Goal: Information Seeking & Learning: Learn about a topic

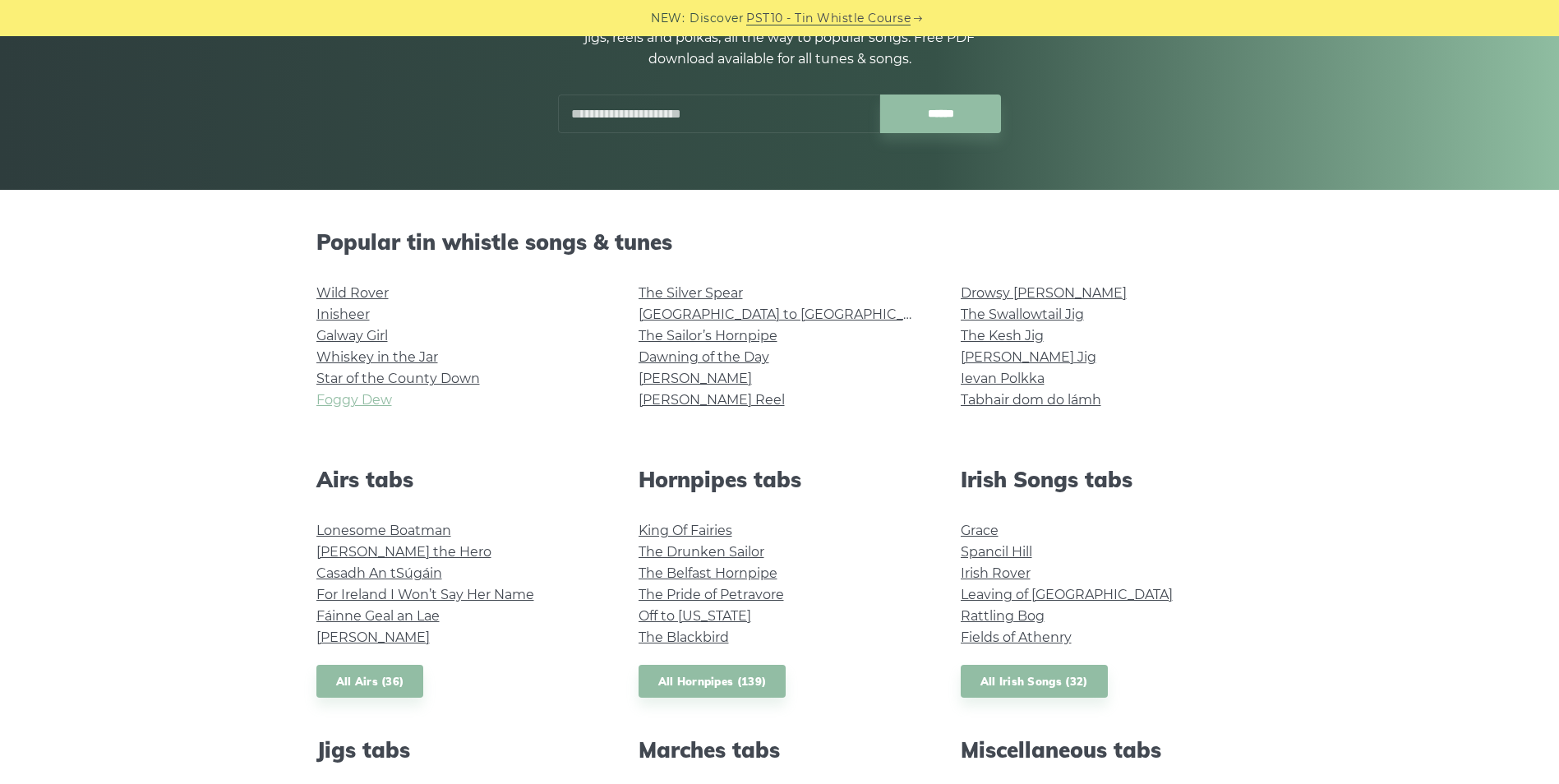
scroll to position [246, 0]
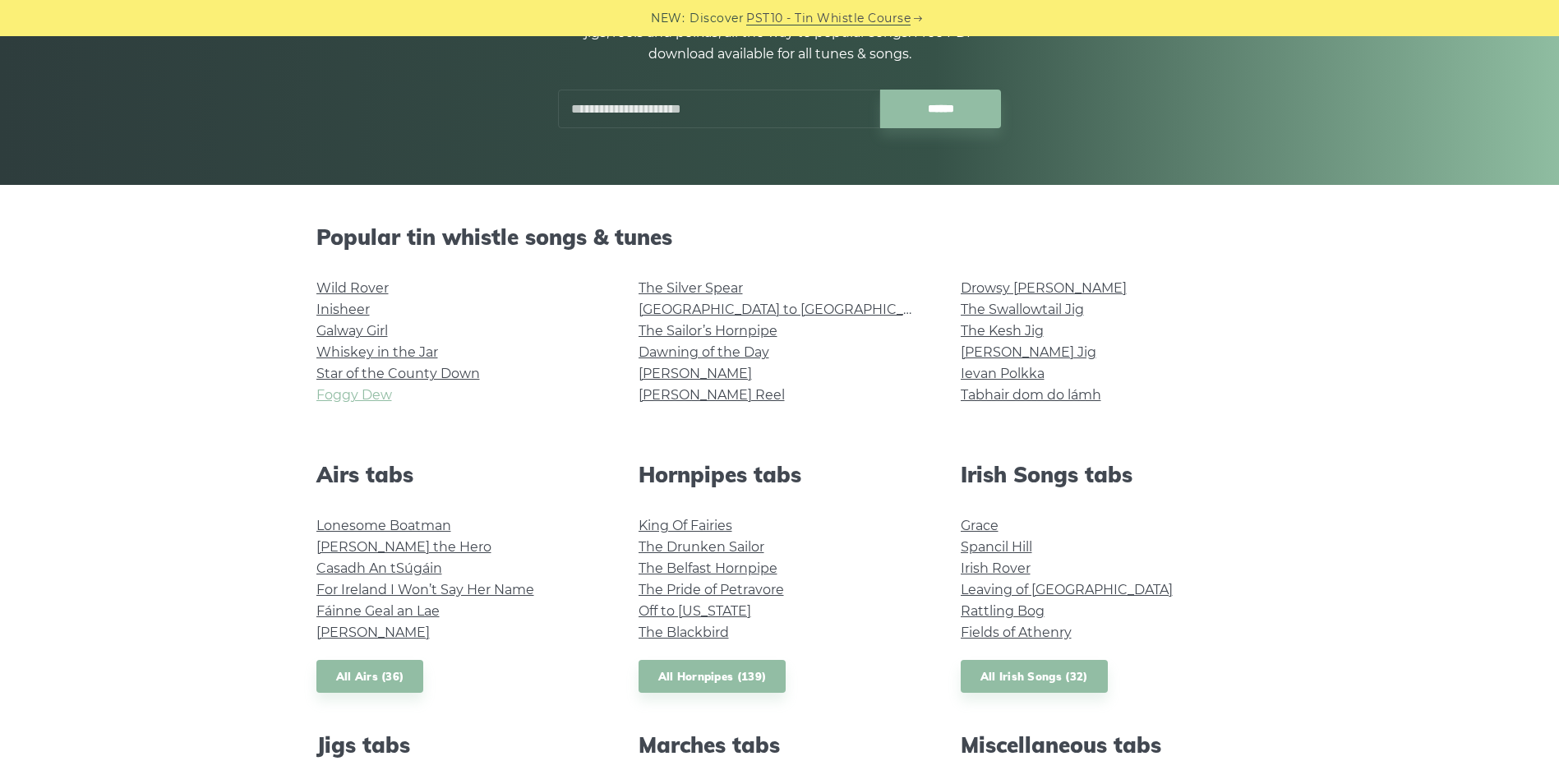
click at [353, 394] on link "Foggy Dew" at bounding box center [354, 394] width 76 height 15
click at [381, 370] on link "Star of the County Down" at bounding box center [399, 373] width 164 height 15
click at [367, 347] on link "Whiskey in the Jar" at bounding box center [377, 352] width 121 height 15
click at [345, 290] on link "Wild Rover" at bounding box center [353, 288] width 72 height 15
click at [334, 305] on link "Inisheer" at bounding box center [343, 308] width 53 height 15
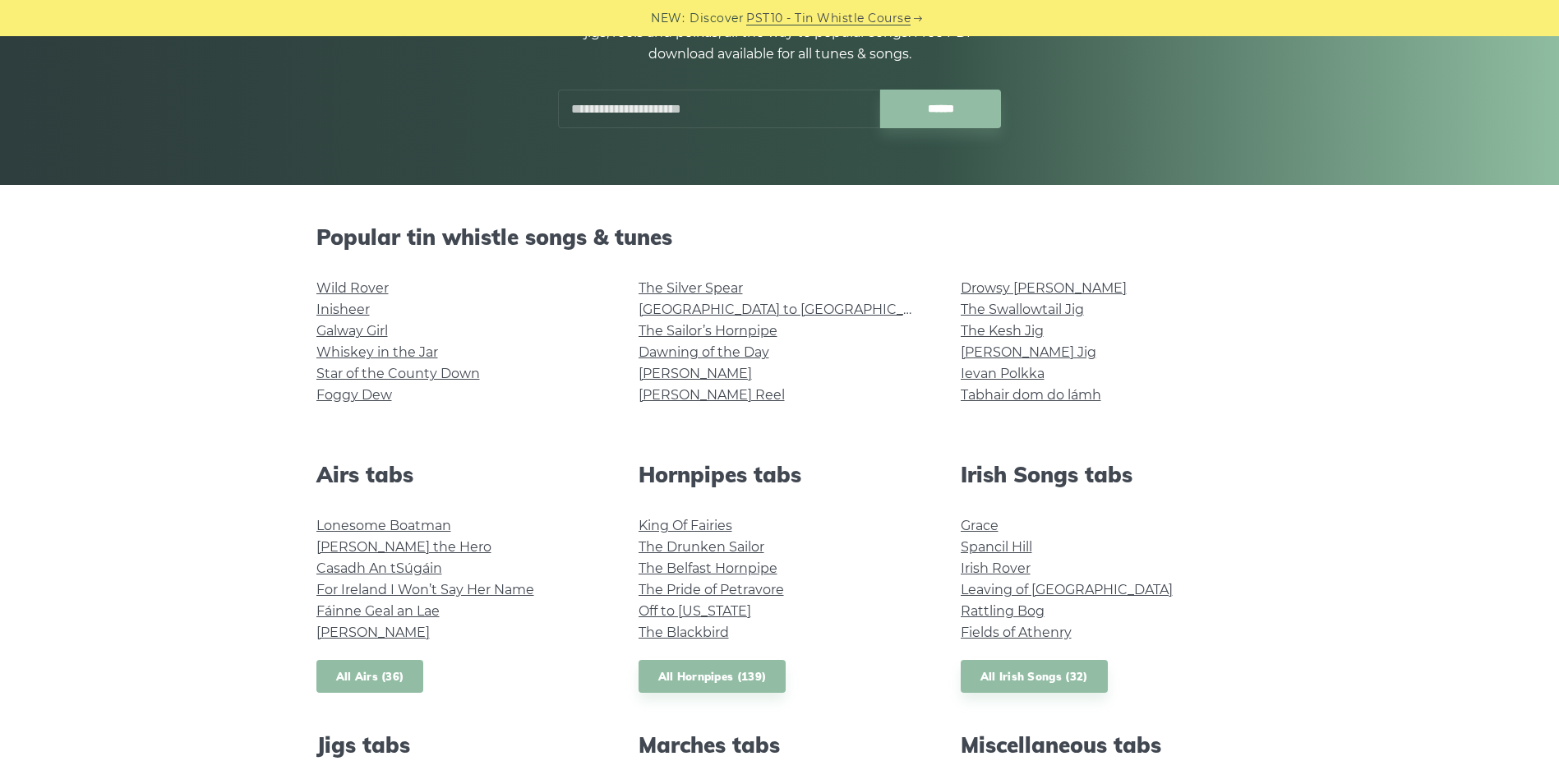
click at [399, 682] on link "All Airs (36)" at bounding box center [371, 676] width 108 height 33
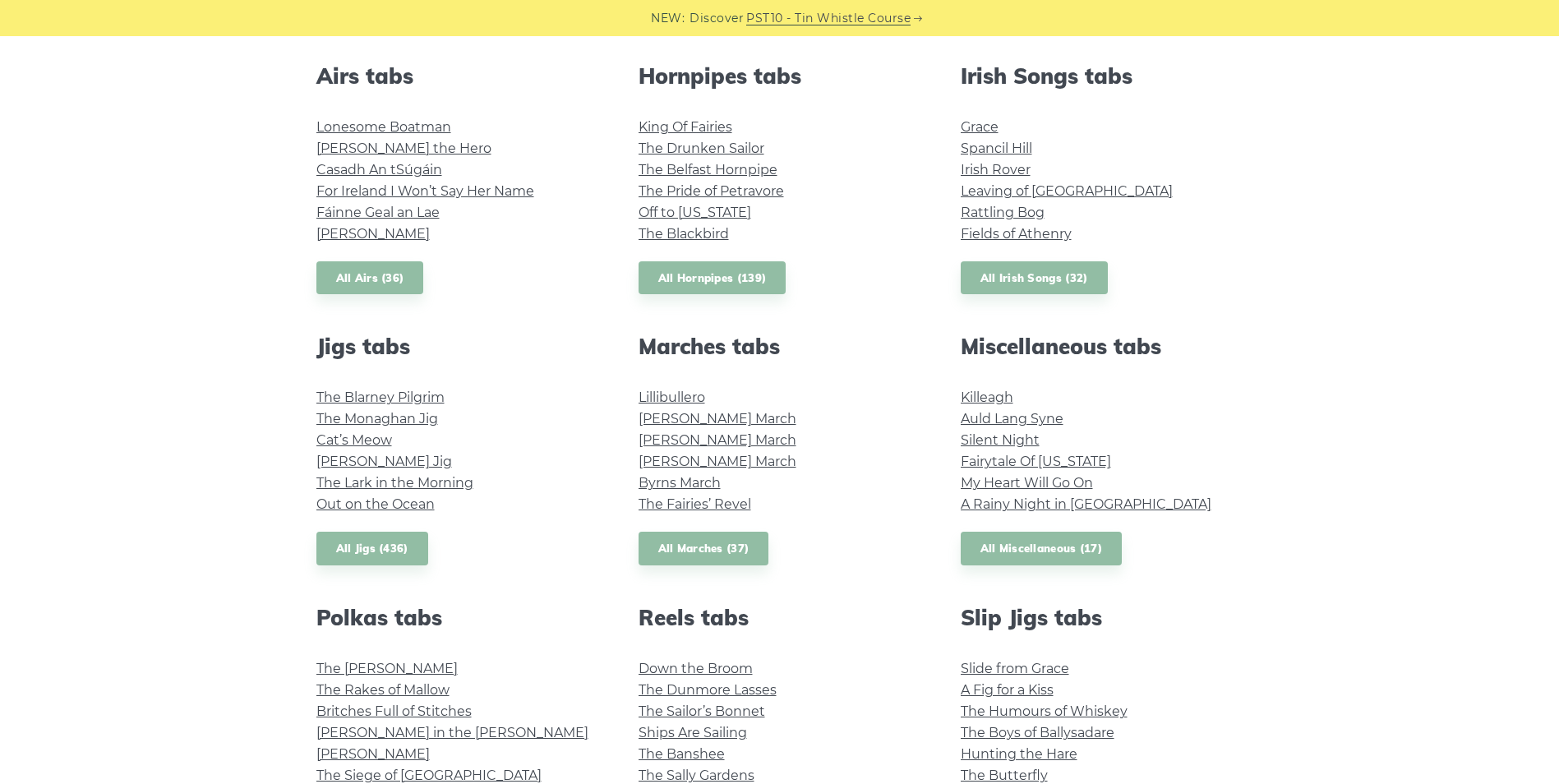
scroll to position [904, 0]
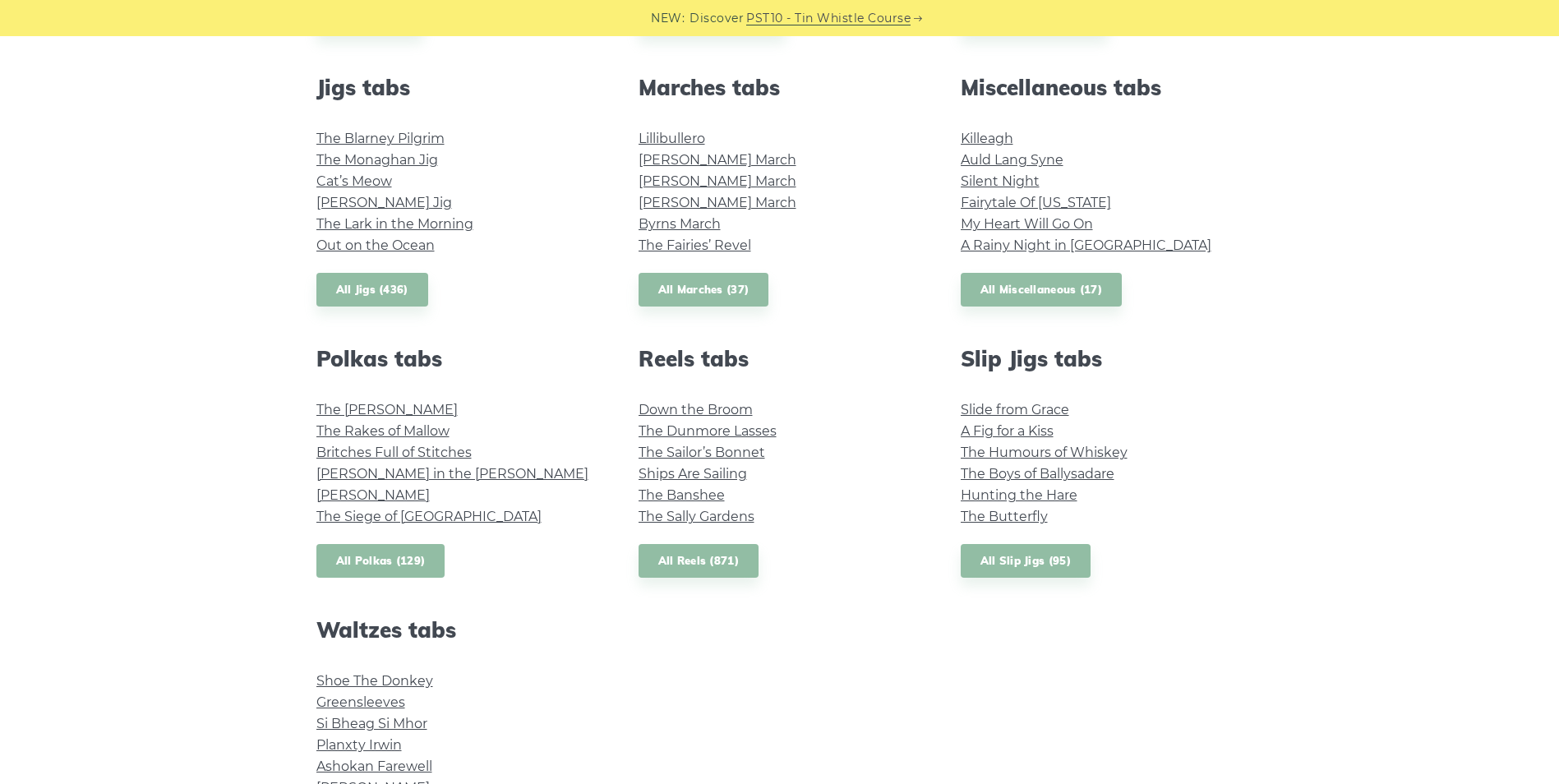
click at [414, 566] on link "All Polkas (129)" at bounding box center [381, 560] width 129 height 33
click at [732, 556] on link "All Reels (871)" at bounding box center [699, 560] width 121 height 33
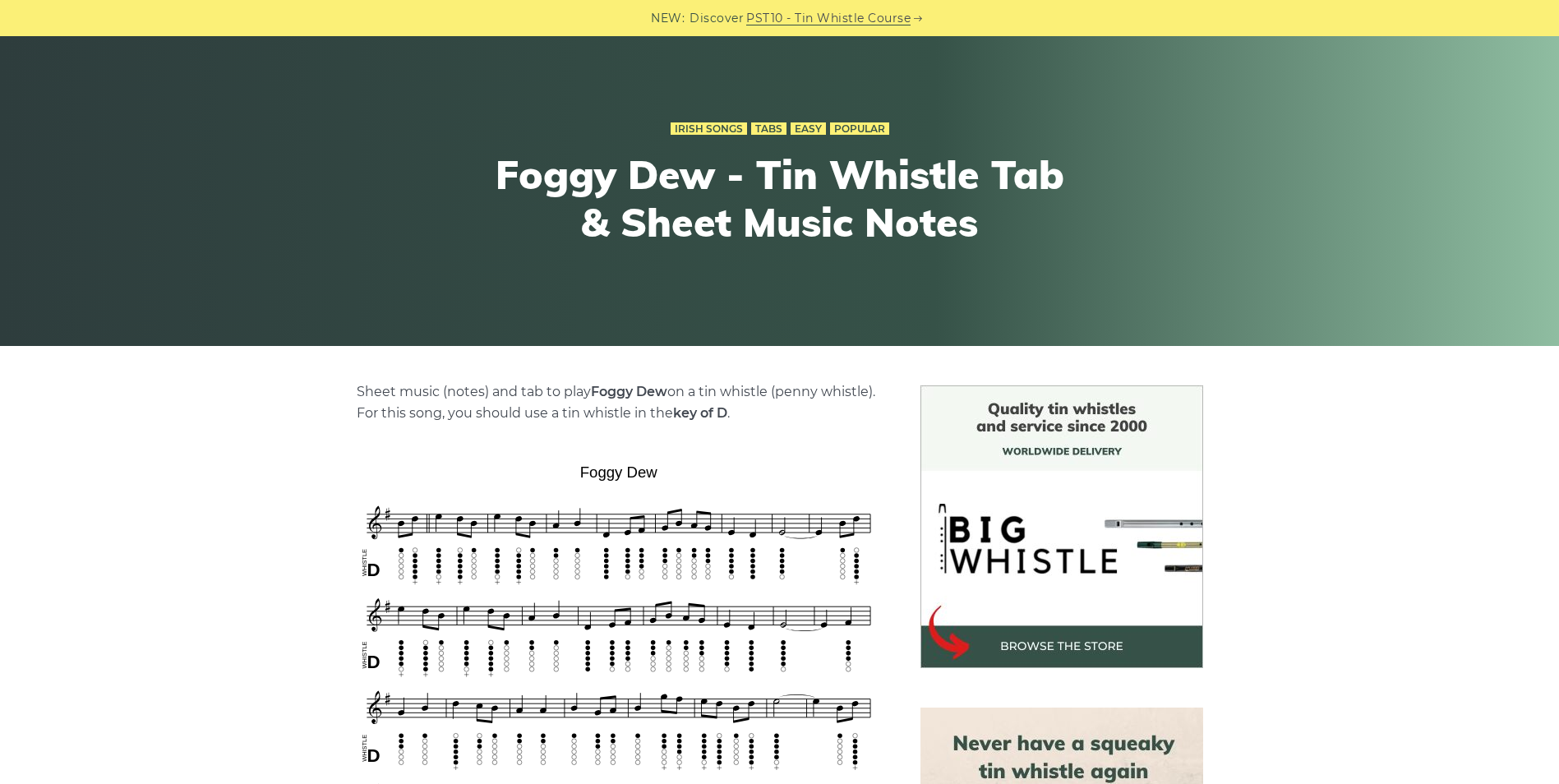
scroll to position [82, 0]
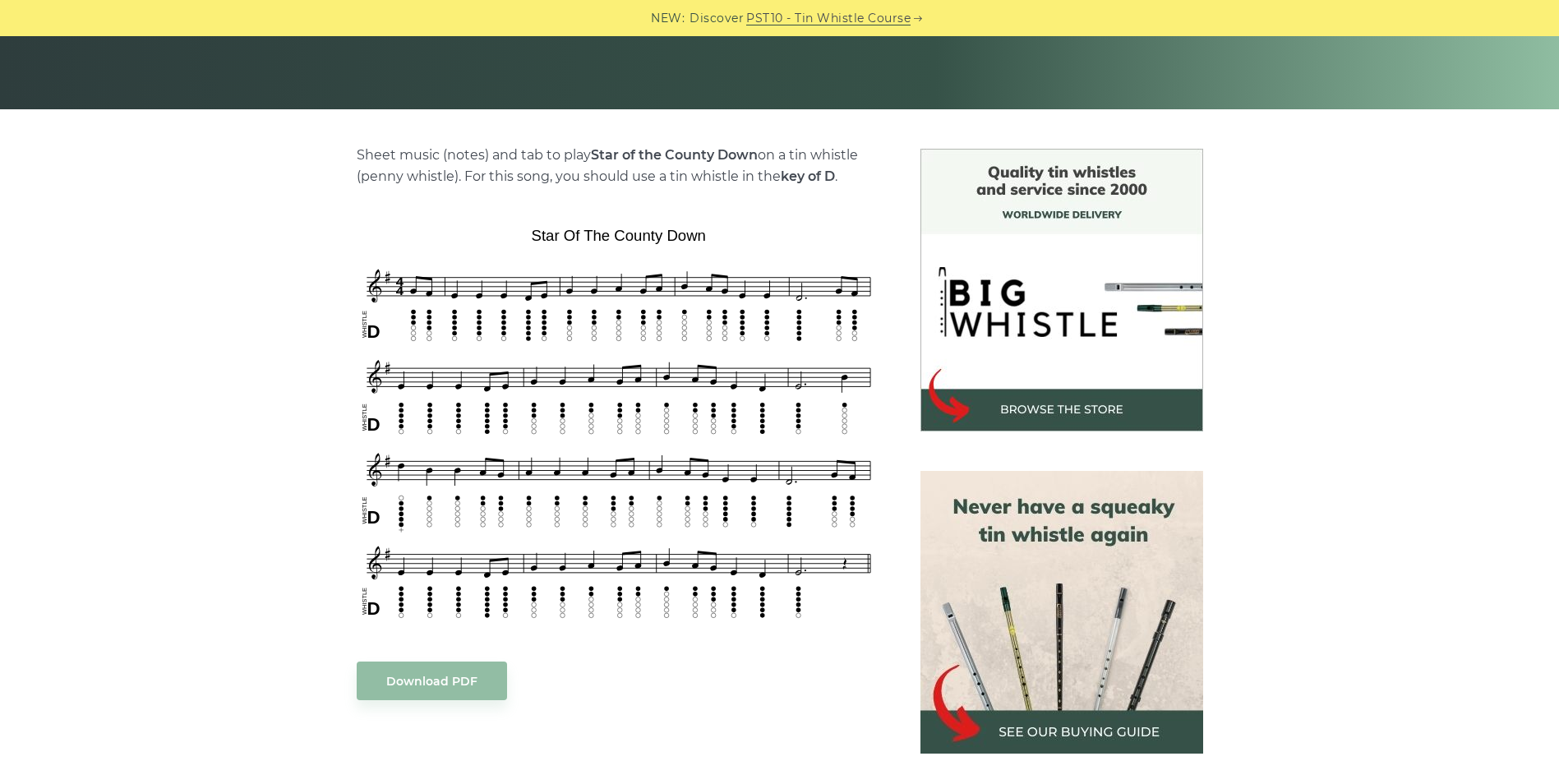
scroll to position [328, 0]
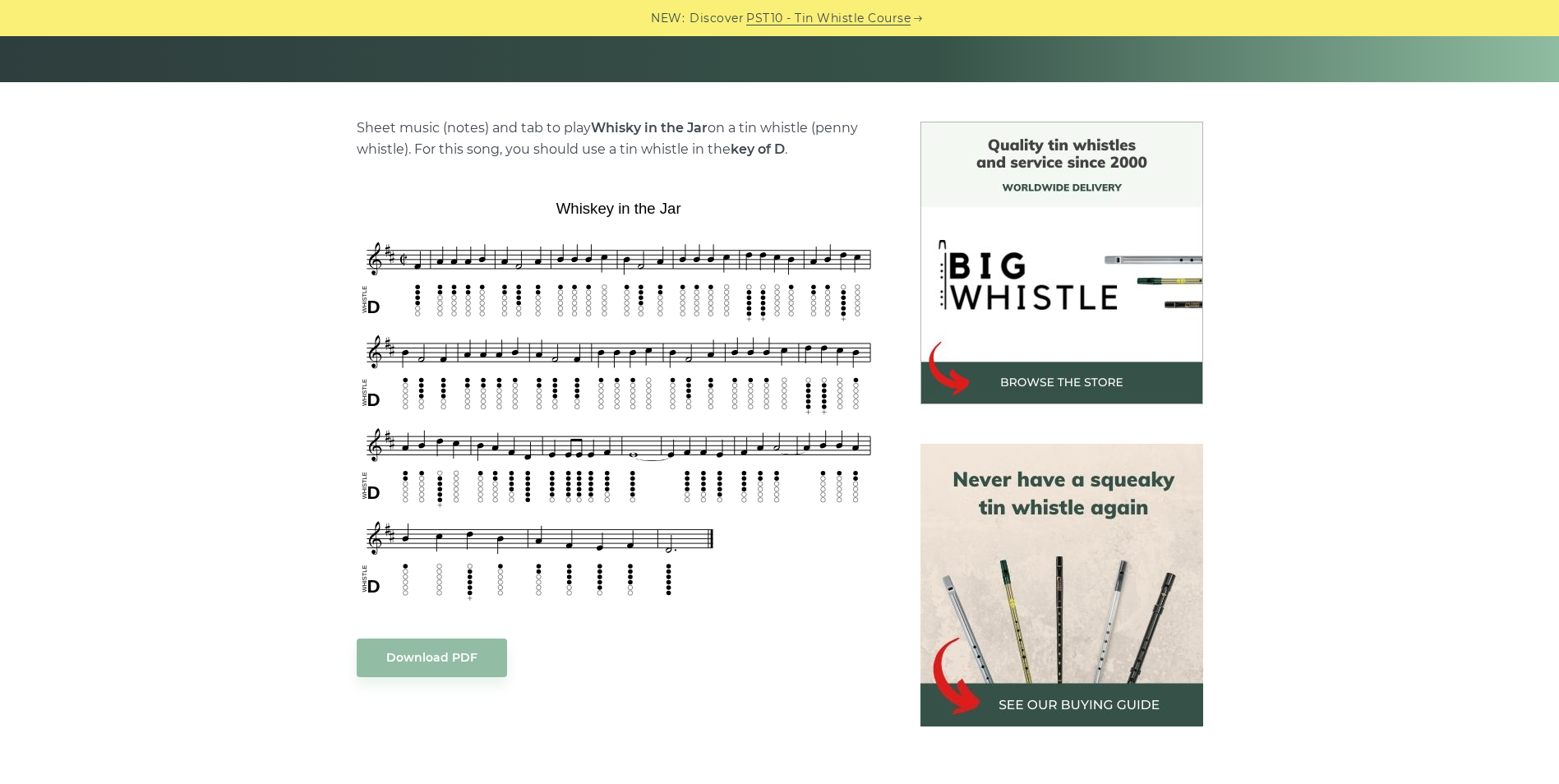
scroll to position [328, 0]
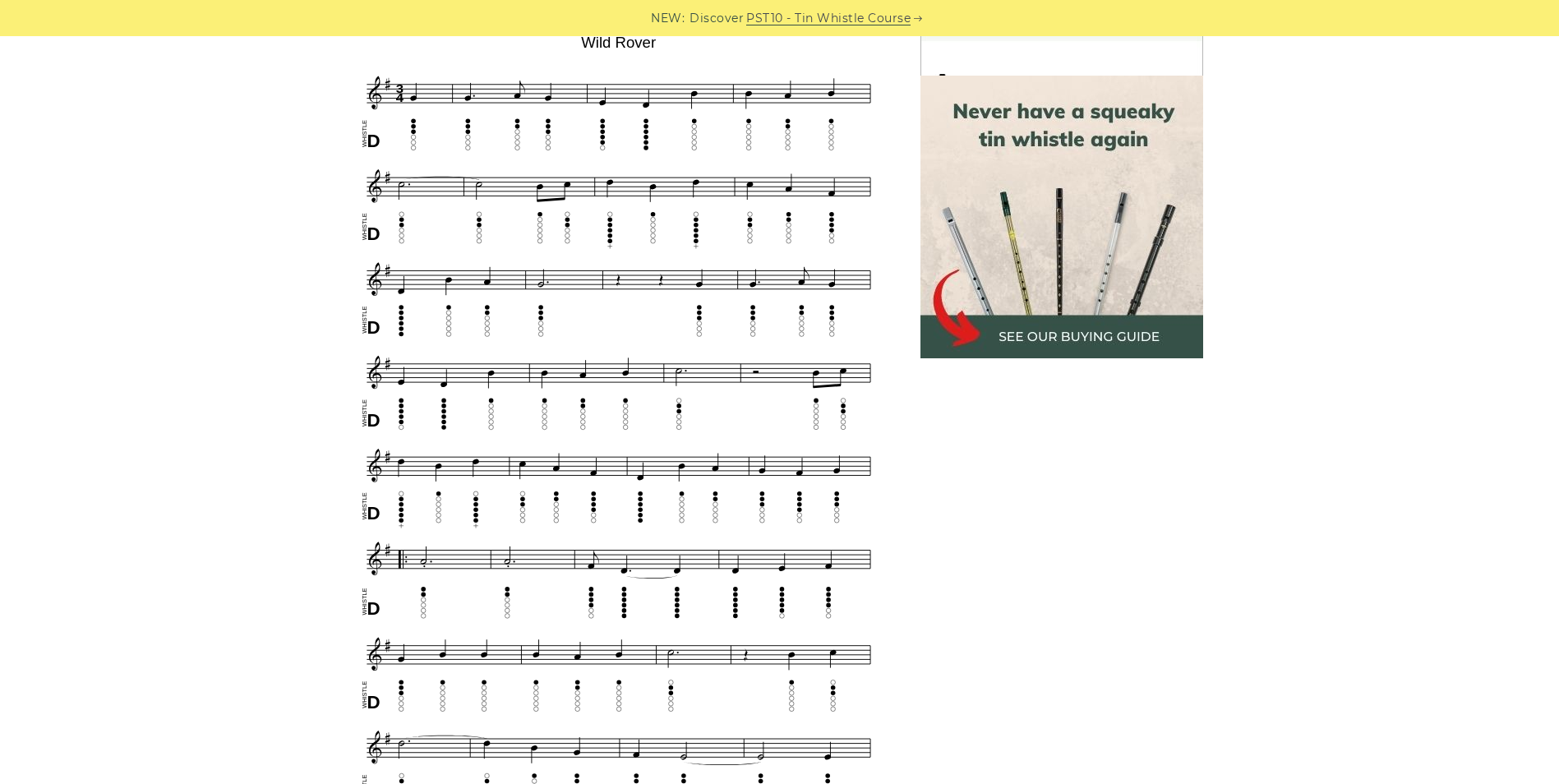
scroll to position [822, 0]
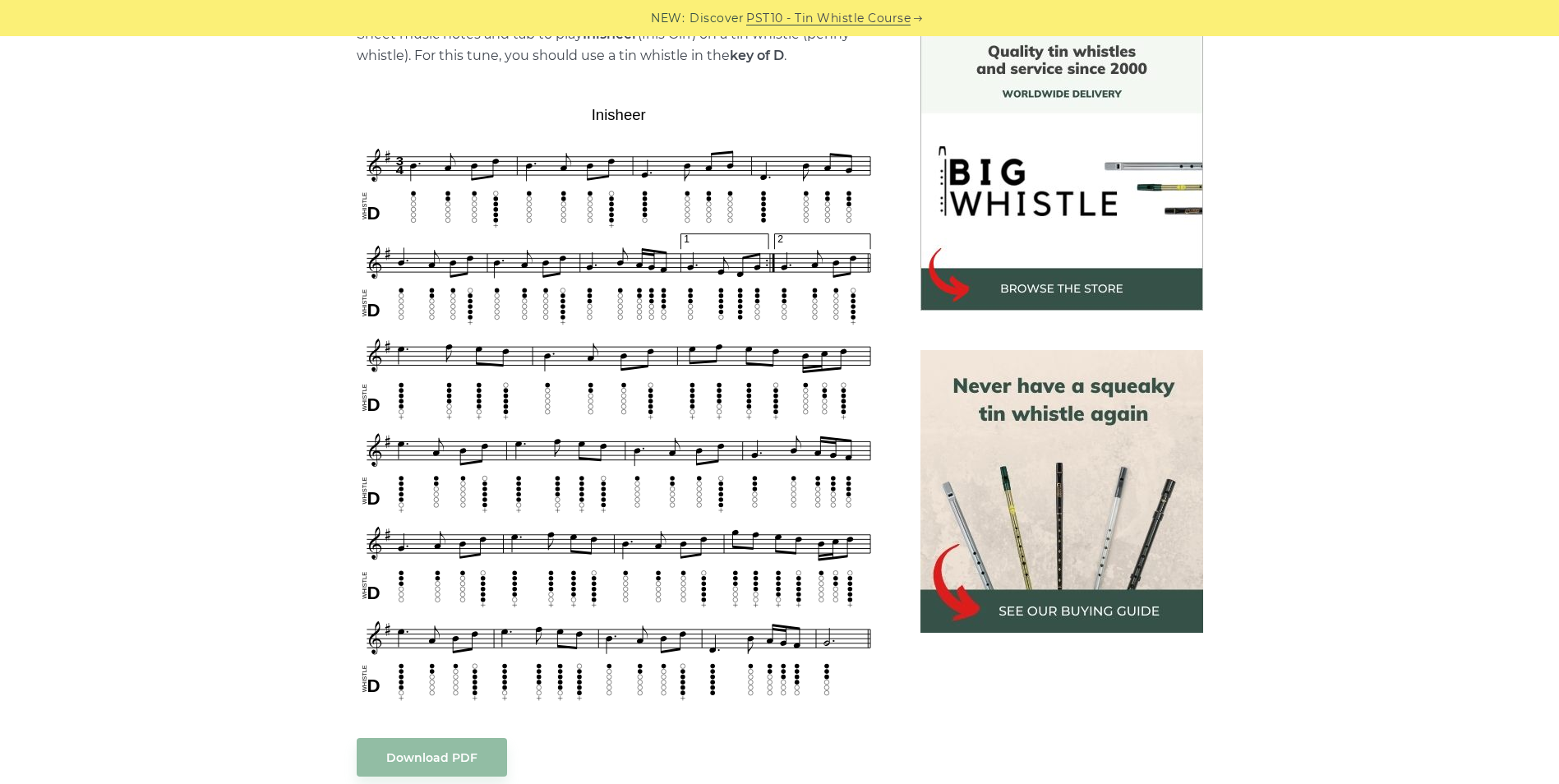
scroll to position [493, 0]
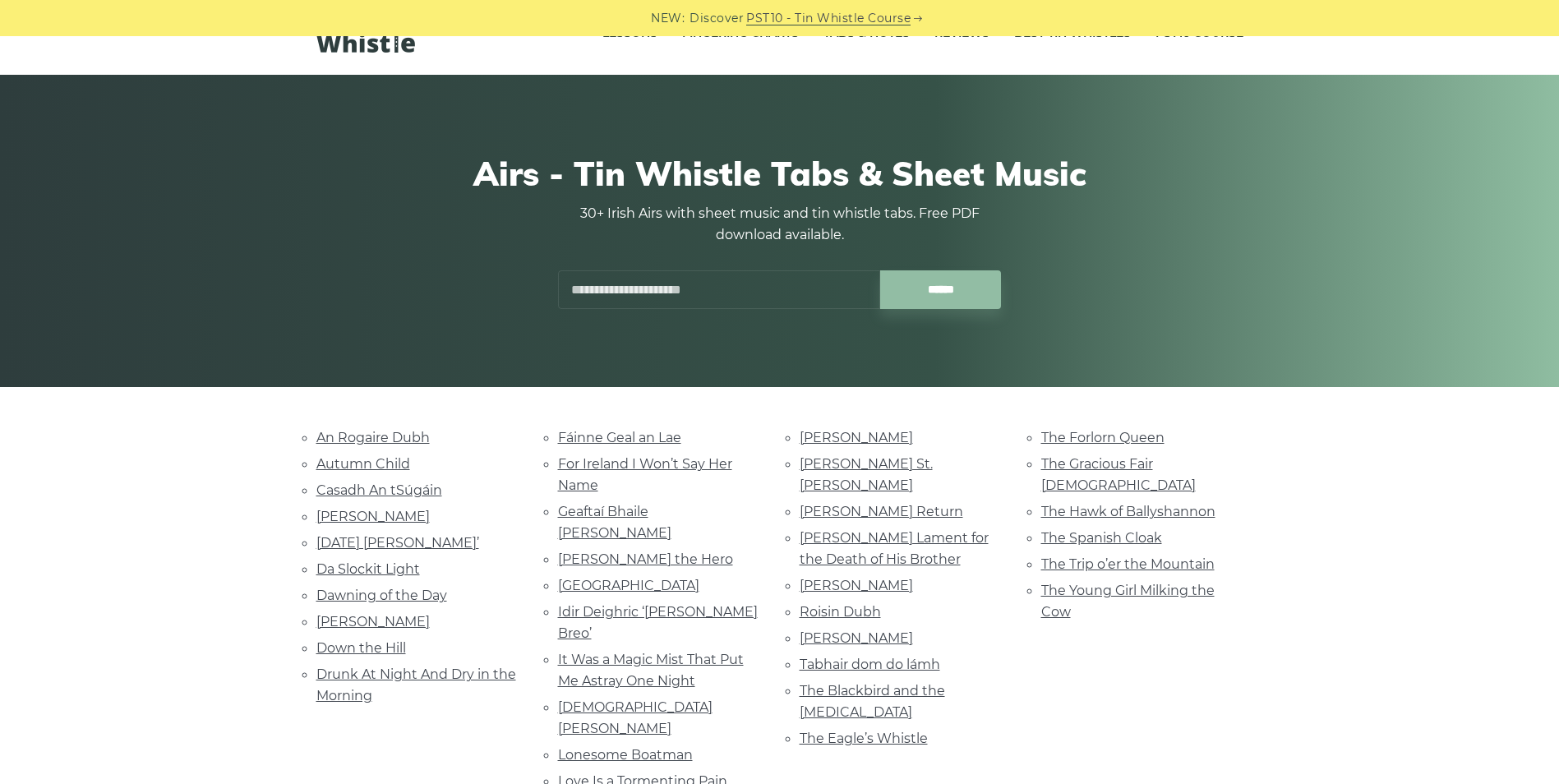
scroll to position [165, 0]
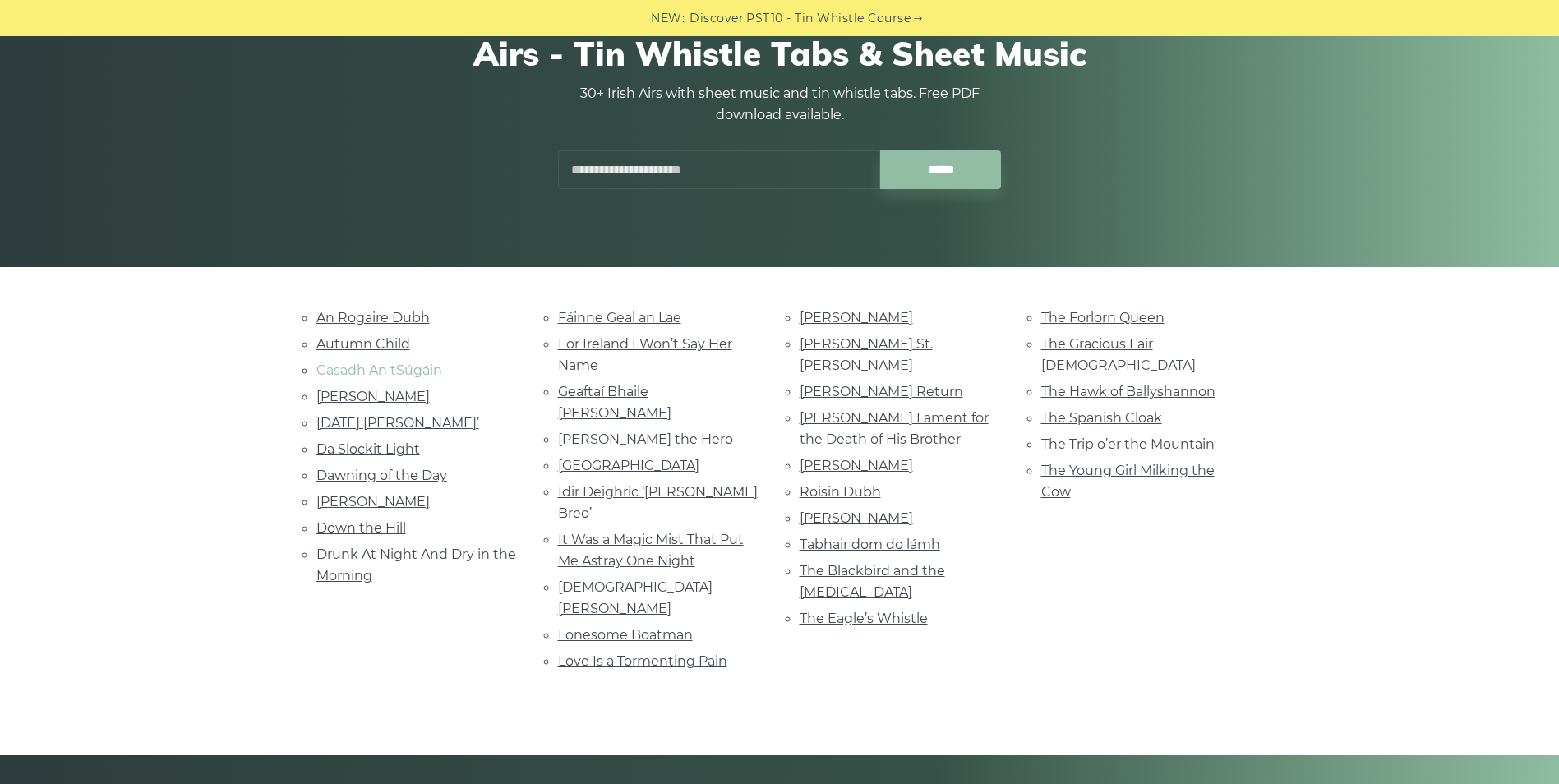
click at [410, 374] on link "Casadh An tSúgáin" at bounding box center [380, 370] width 126 height 15
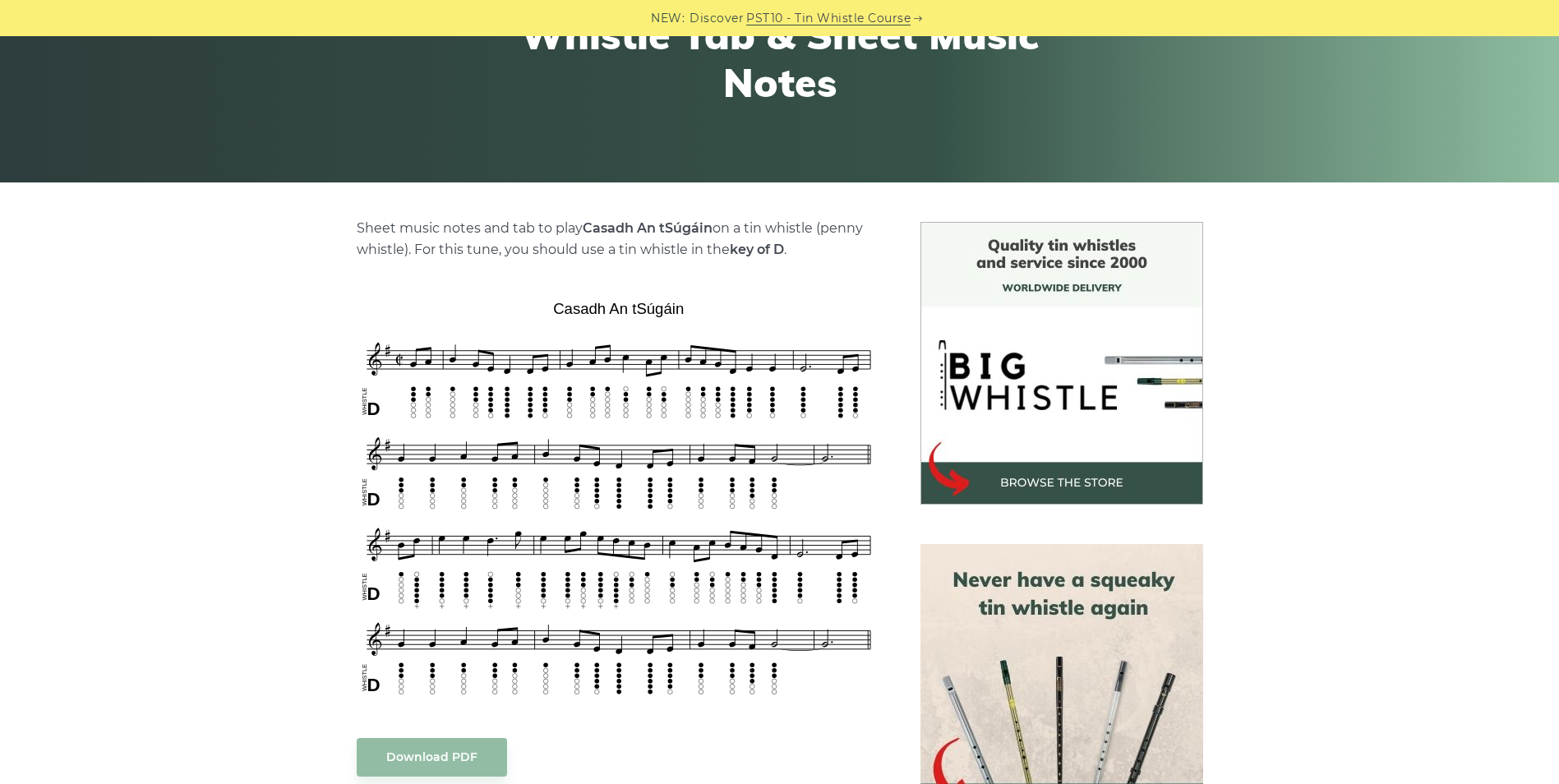
scroll to position [328, 0]
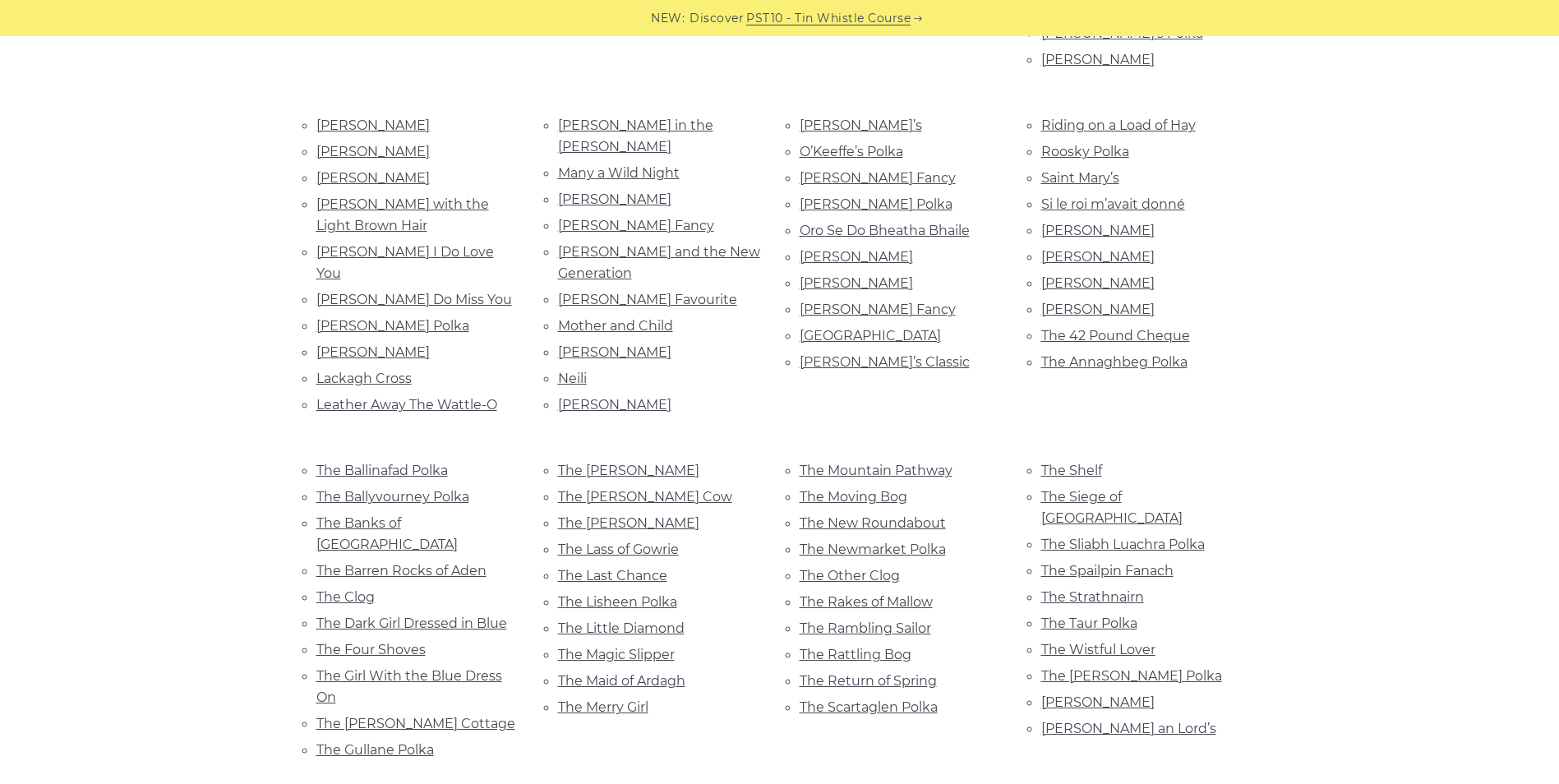
scroll to position [739, 0]
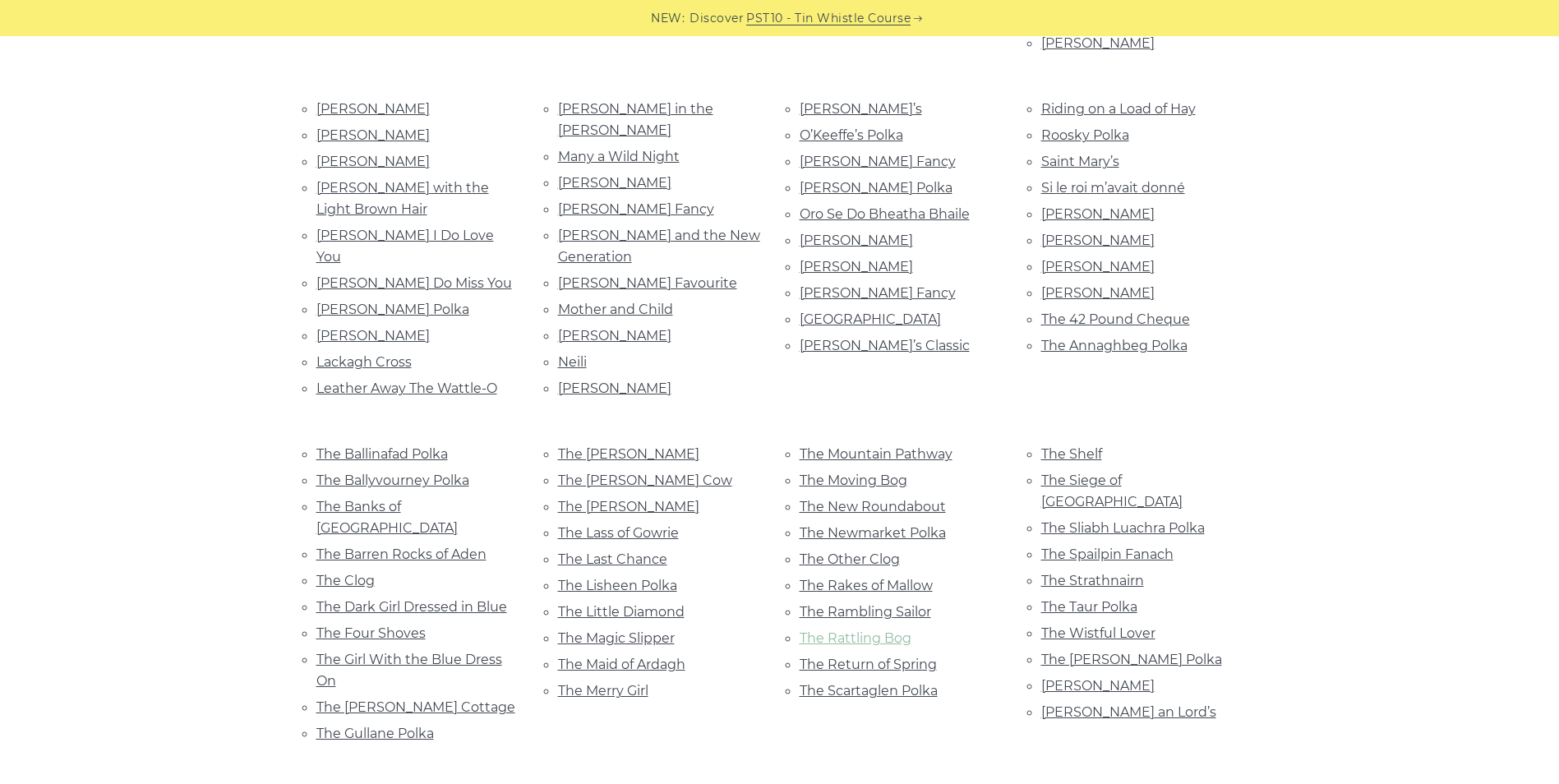
click at [840, 630] on link "The Rattling Bog" at bounding box center [856, 637] width 112 height 15
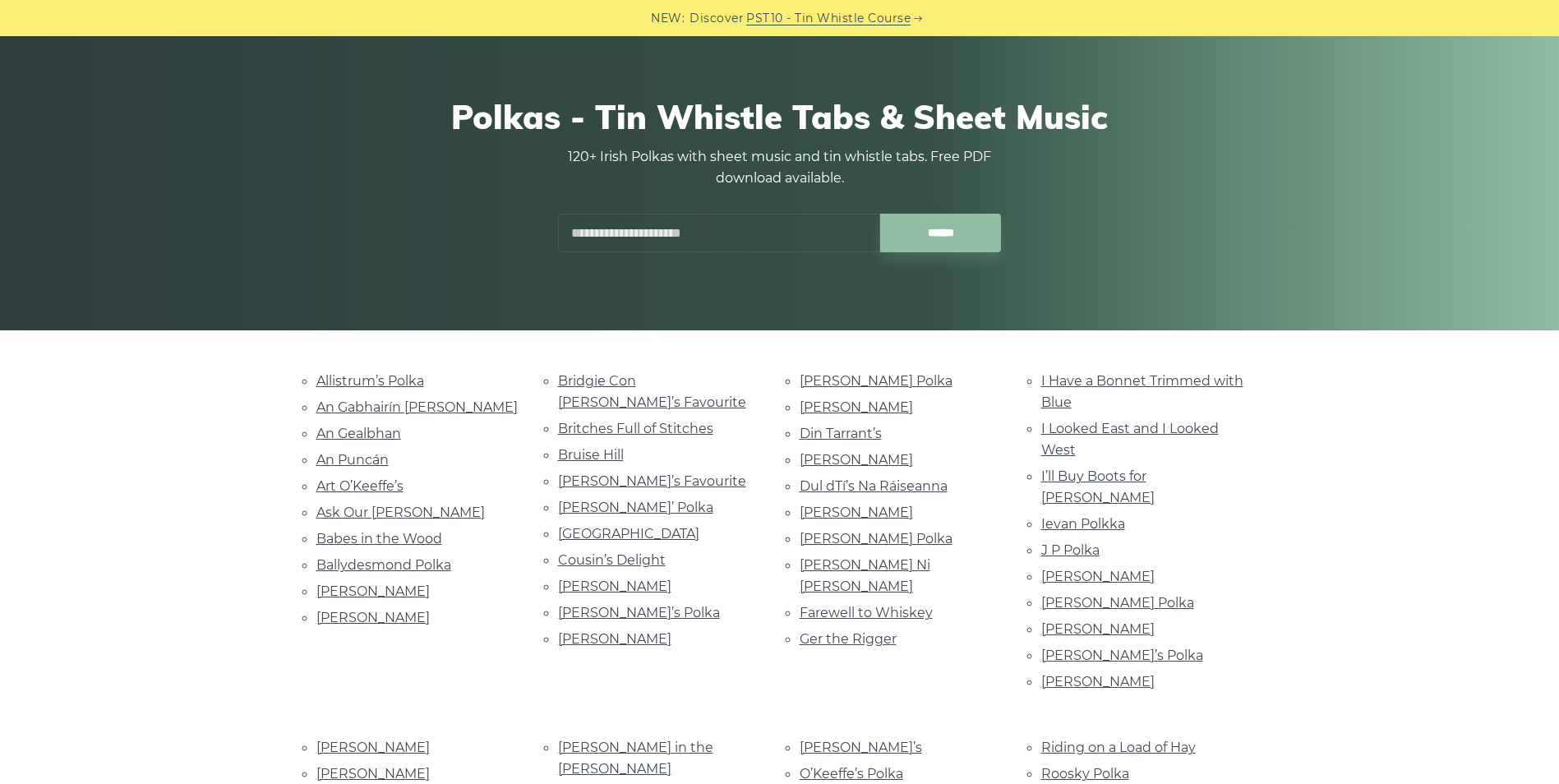
scroll to position [82, 0]
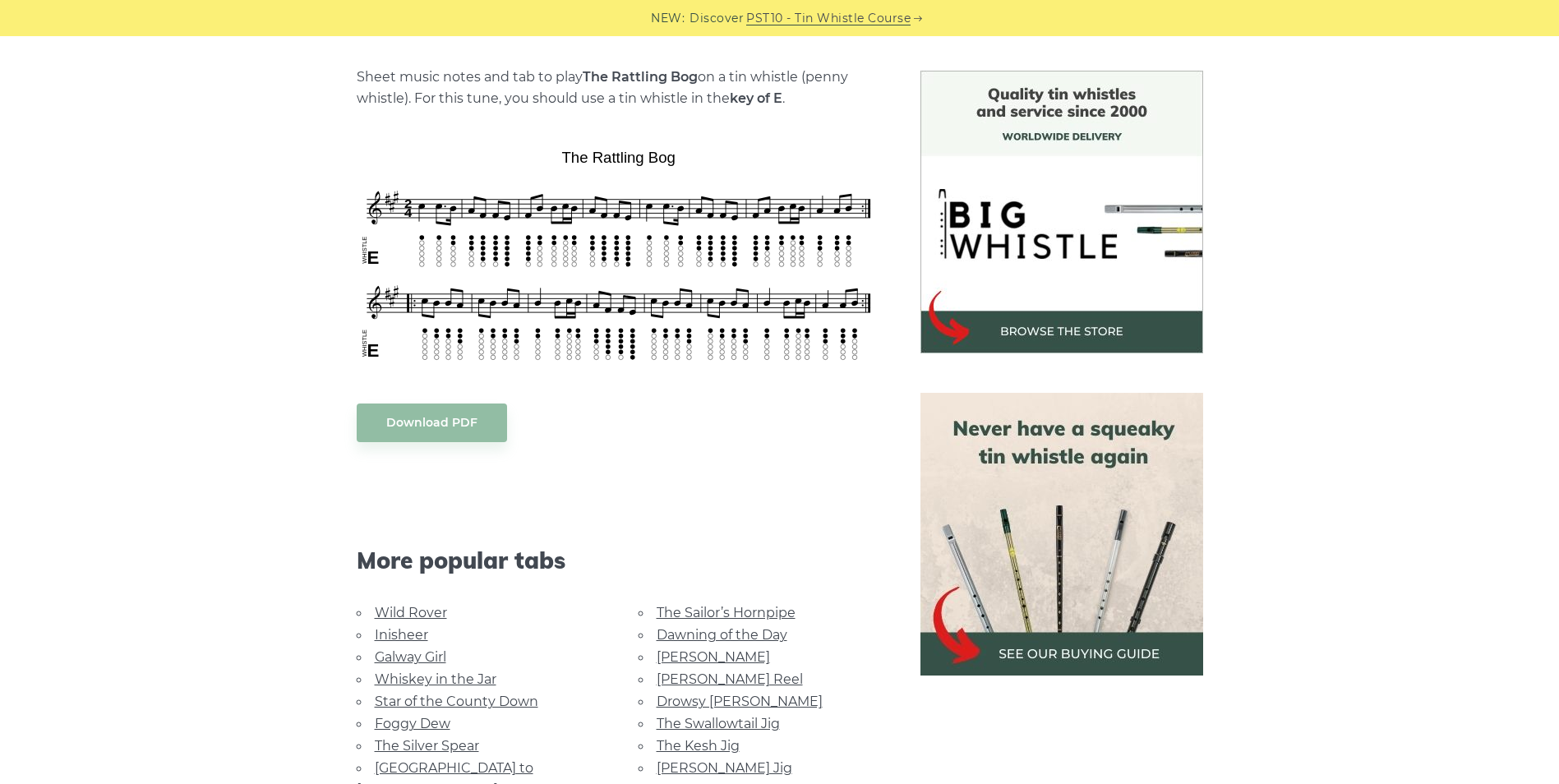
scroll to position [657, 0]
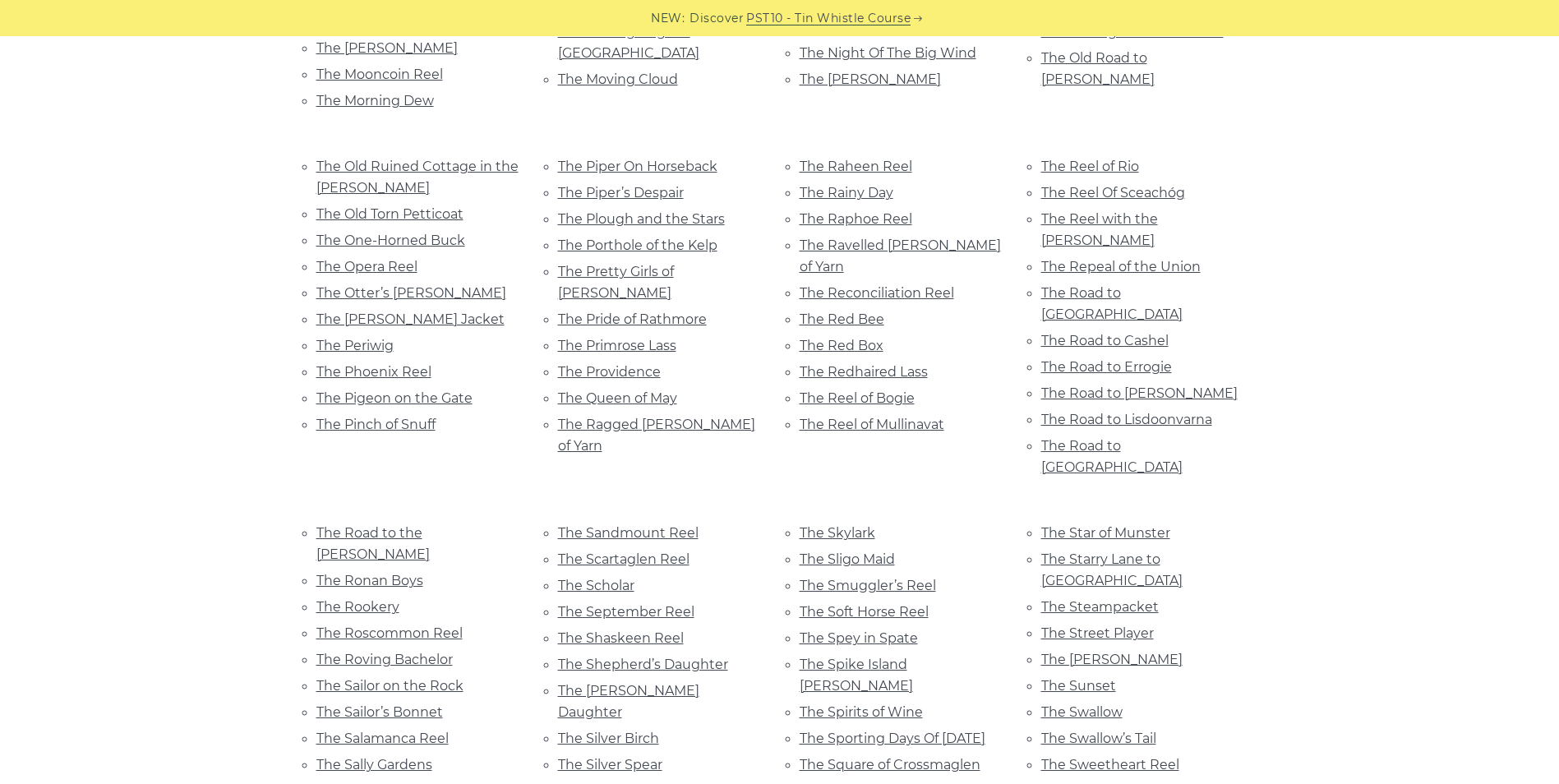
scroll to position [6712, 0]
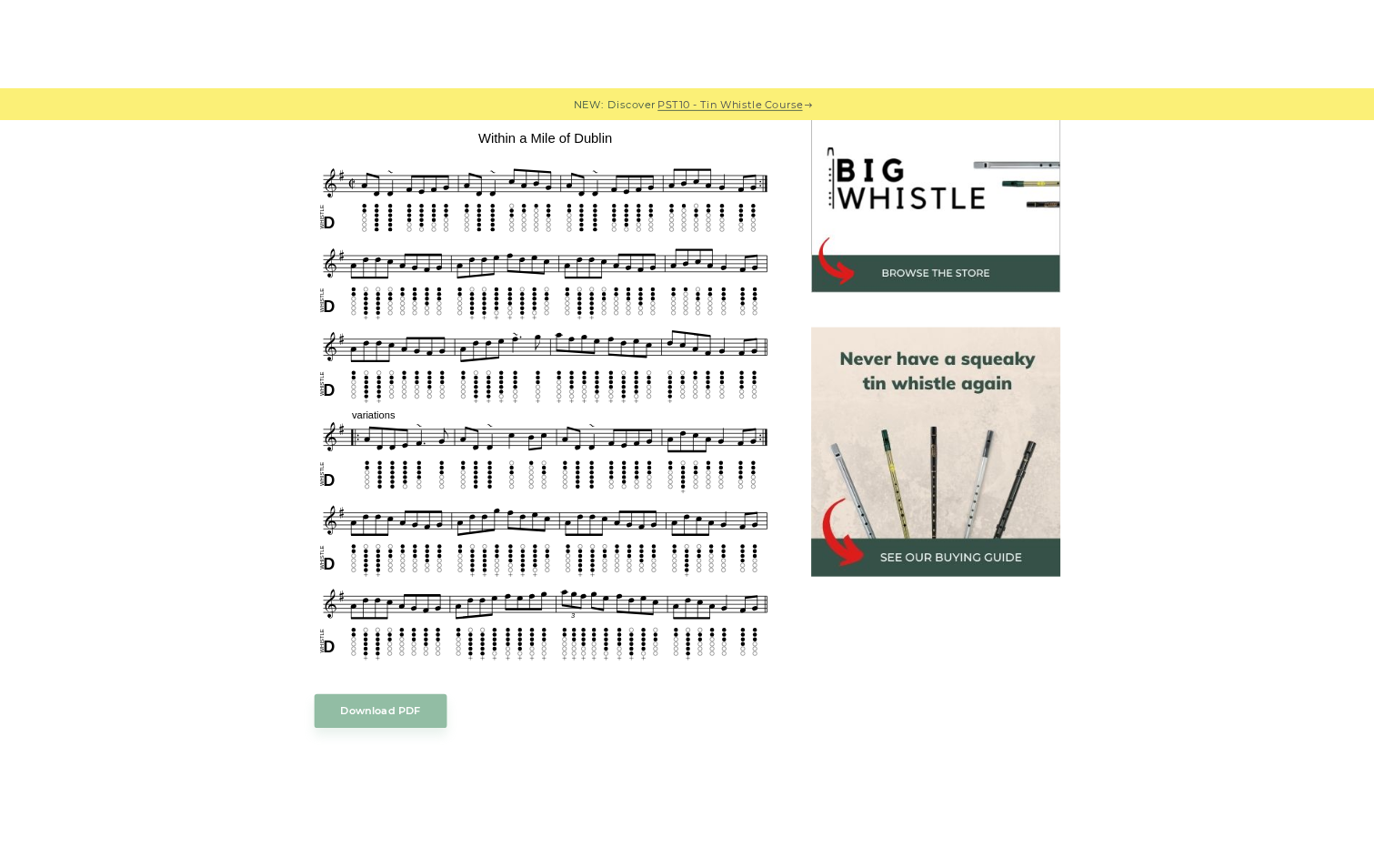
scroll to position [545, 0]
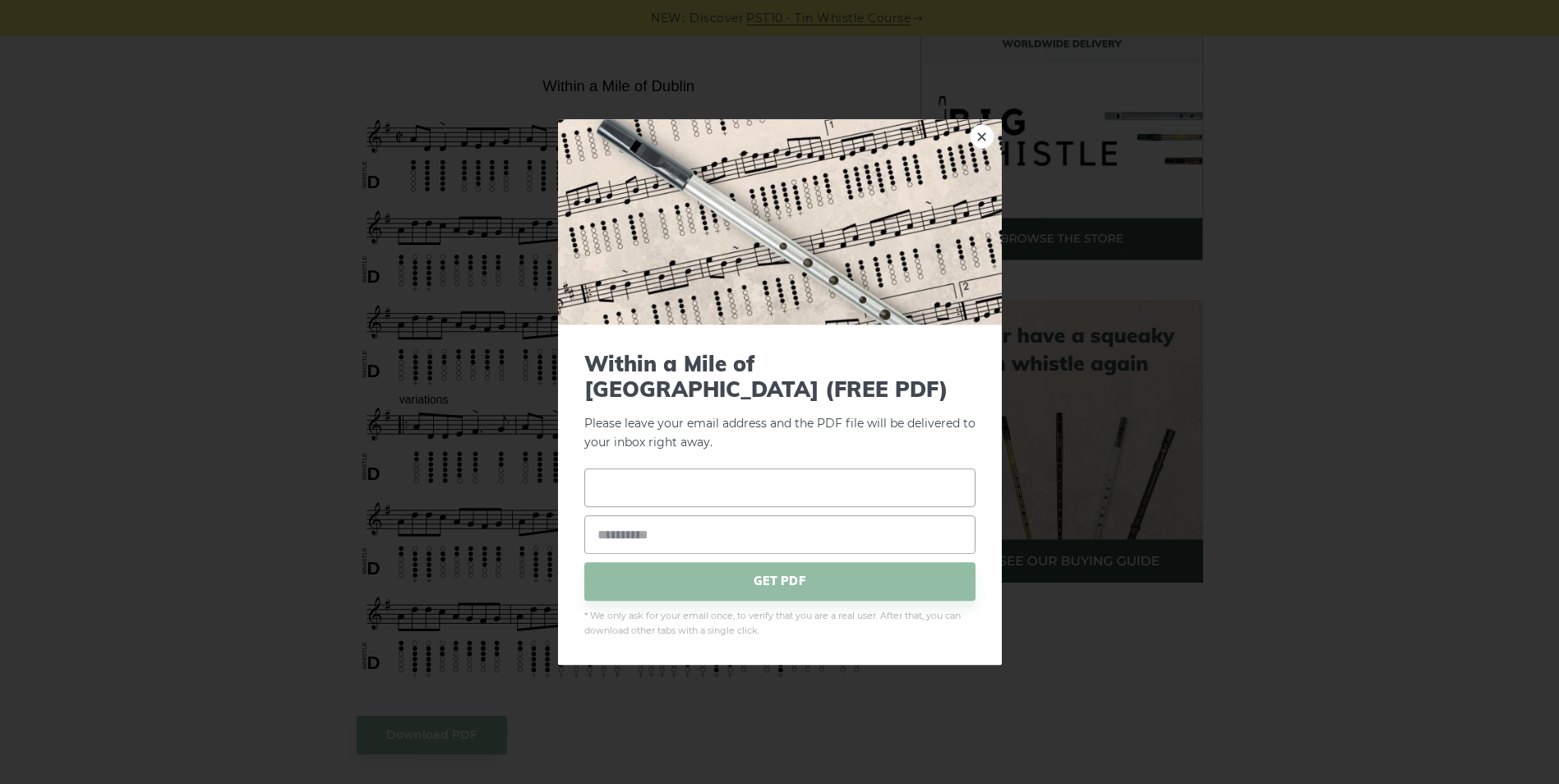
click at [664, 471] on input "text" at bounding box center [780, 487] width 391 height 39
click at [668, 476] on input "text" at bounding box center [780, 487] width 391 height 39
drag, startPoint x: 659, startPoint y: 486, endPoint x: 1047, endPoint y: 708, distance: 447.0
click at [1047, 708] on div "× Within a Mile of [GEOGRAPHIC_DATA] (FREE PDF) Please leave your email address…" at bounding box center [779, 392] width 1559 height 784
click at [625, 468] on input "text" at bounding box center [780, 487] width 391 height 39
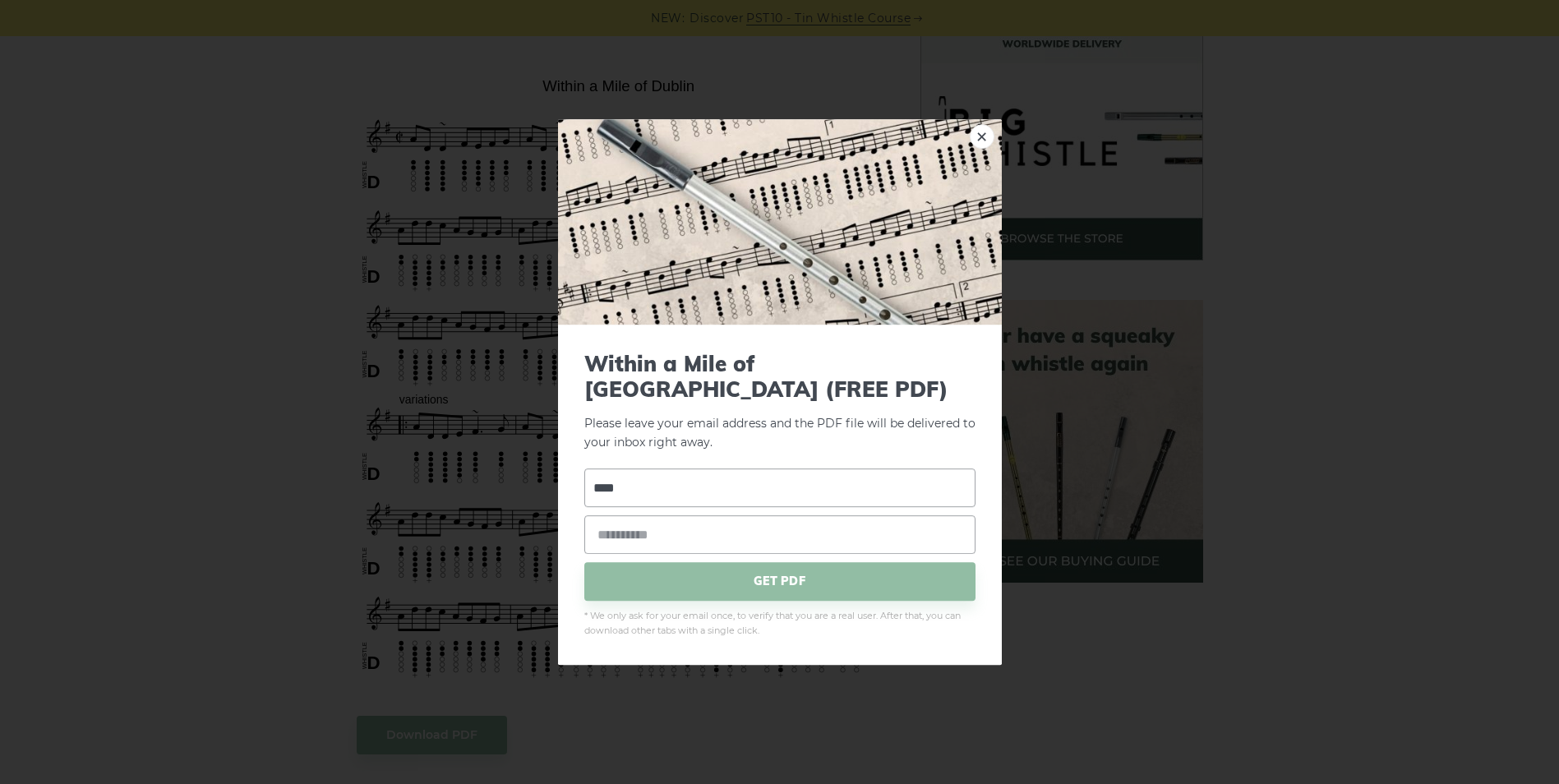
type input "****"
click at [688, 515] on input "email" at bounding box center [780, 534] width 391 height 39
type input "**********"
click at [802, 573] on span "GET PDF" at bounding box center [780, 581] width 391 height 39
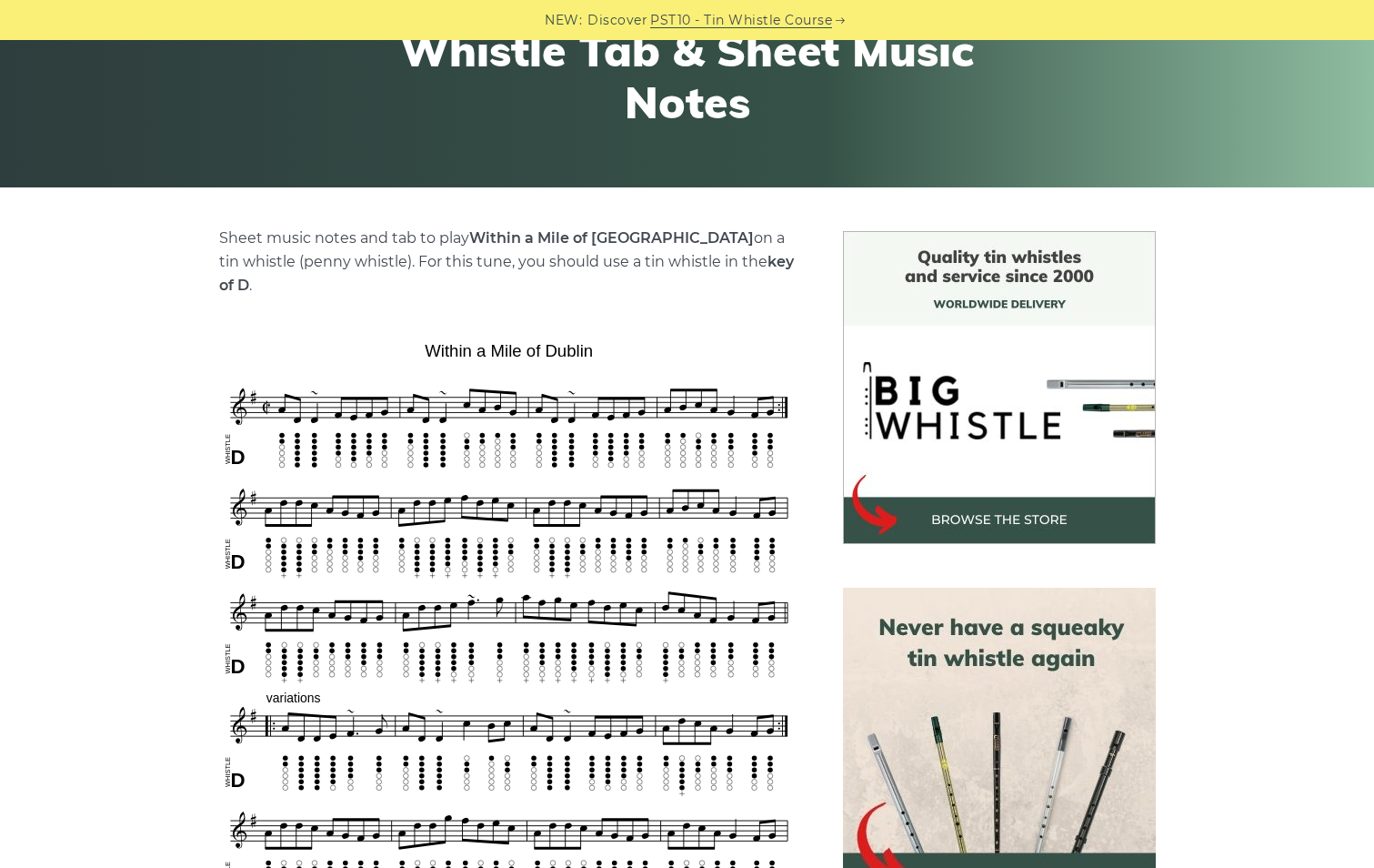
scroll to position [273, 0]
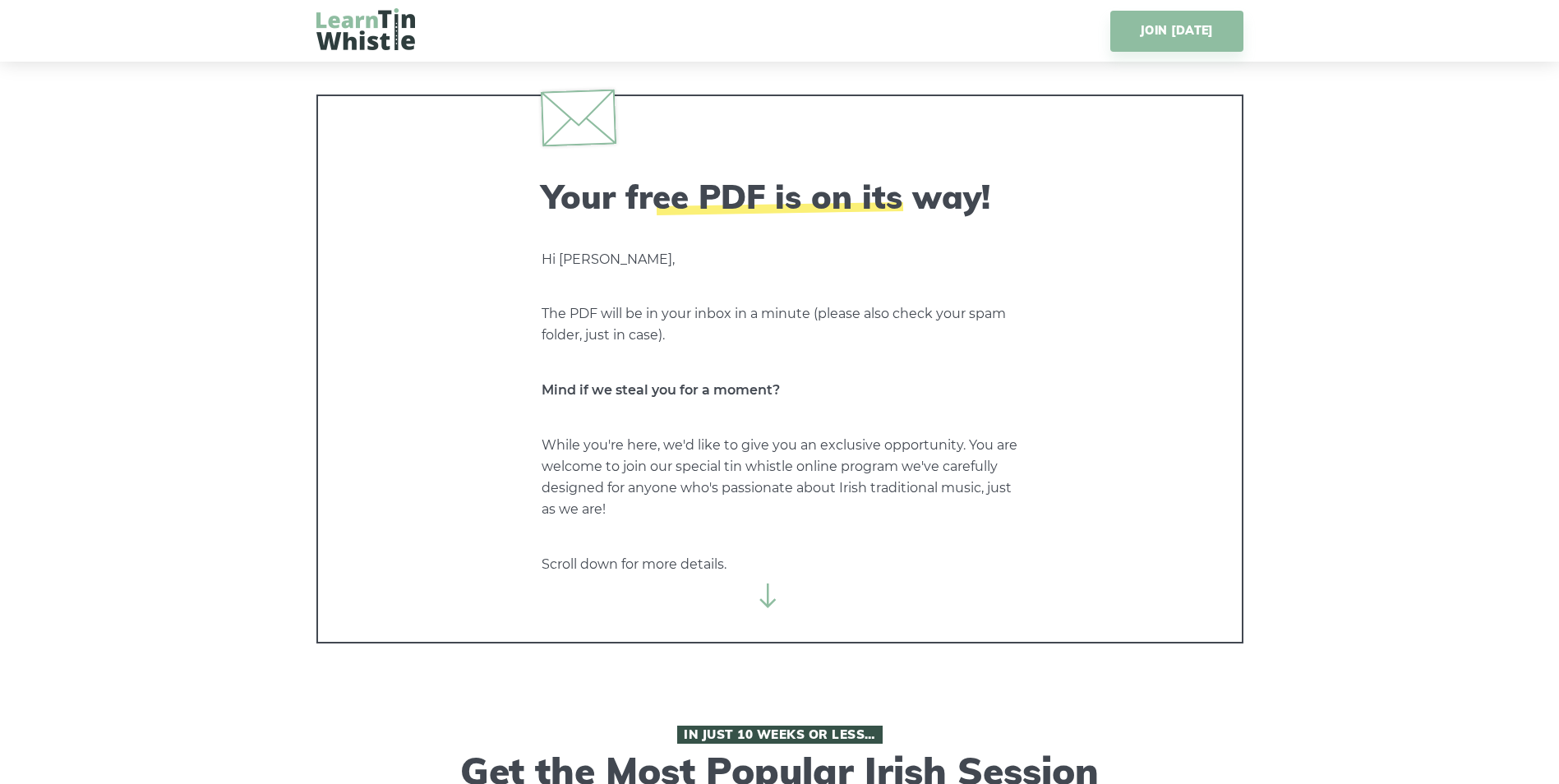
click at [765, 598] on icon at bounding box center [767, 595] width 24 height 24
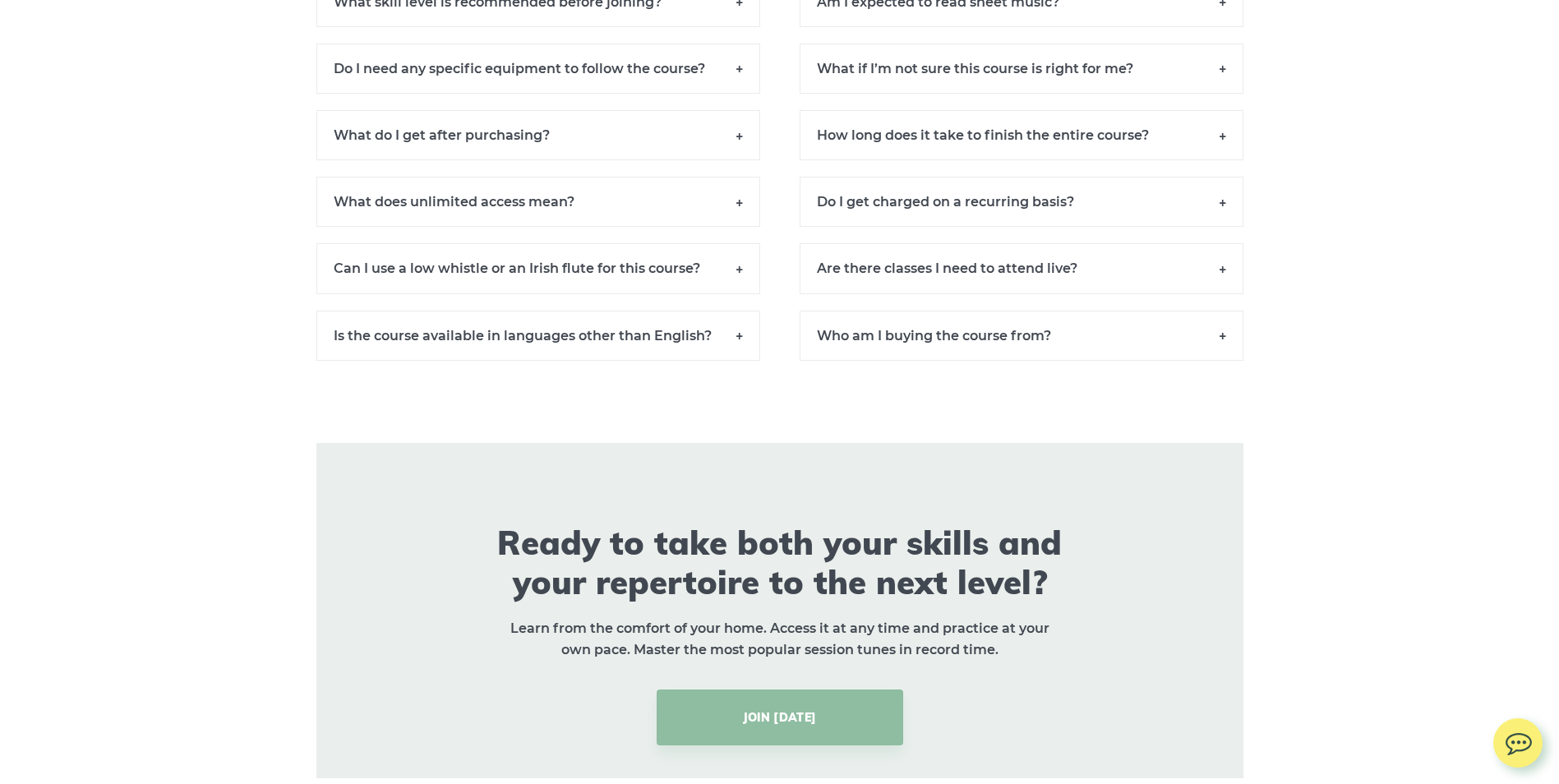
scroll to position [12074, 0]
click at [1210, 153] on h6 "How long does it take to finish the entire course?" at bounding box center [1021, 135] width 444 height 50
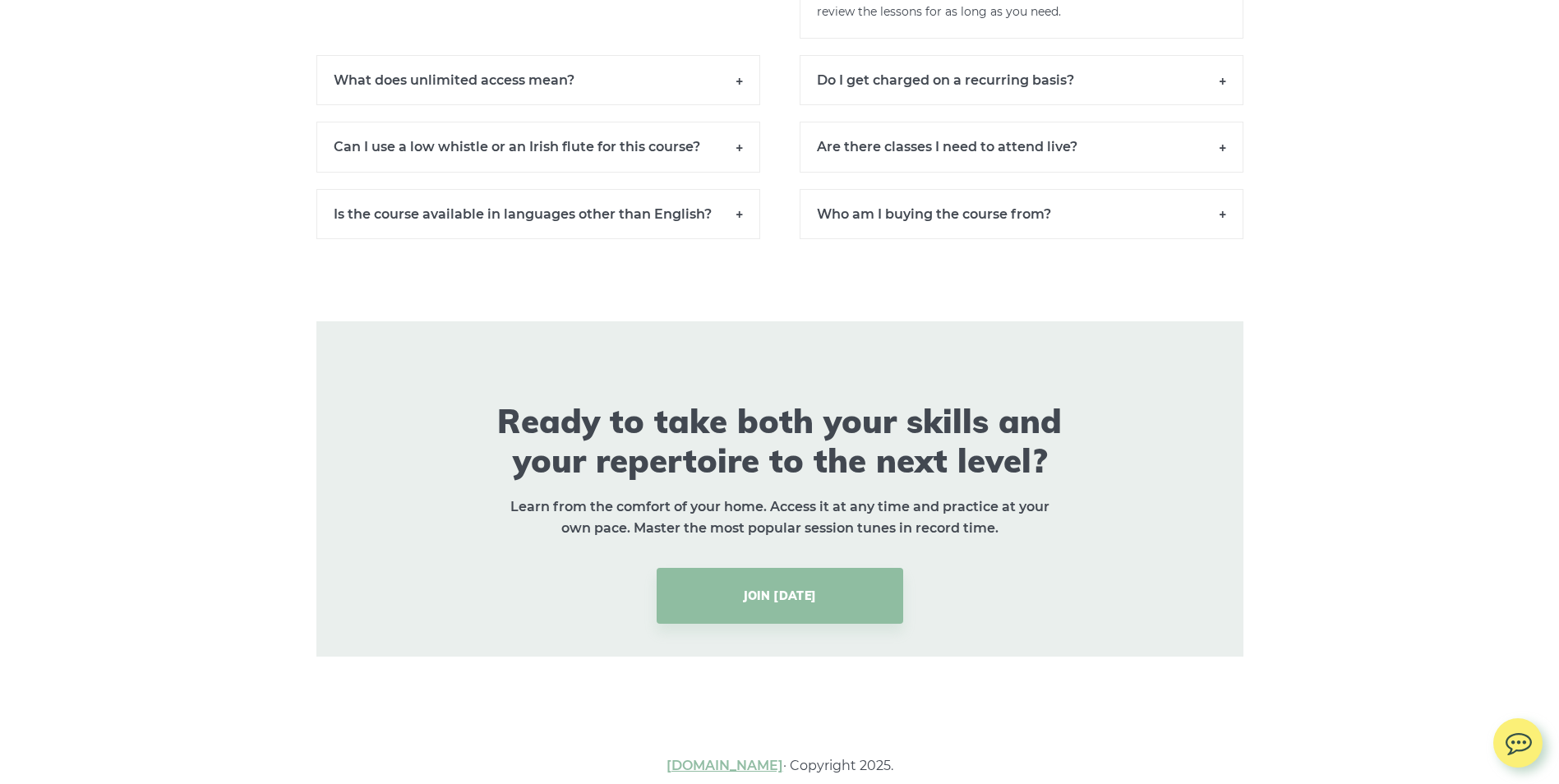
scroll to position [12320, 0]
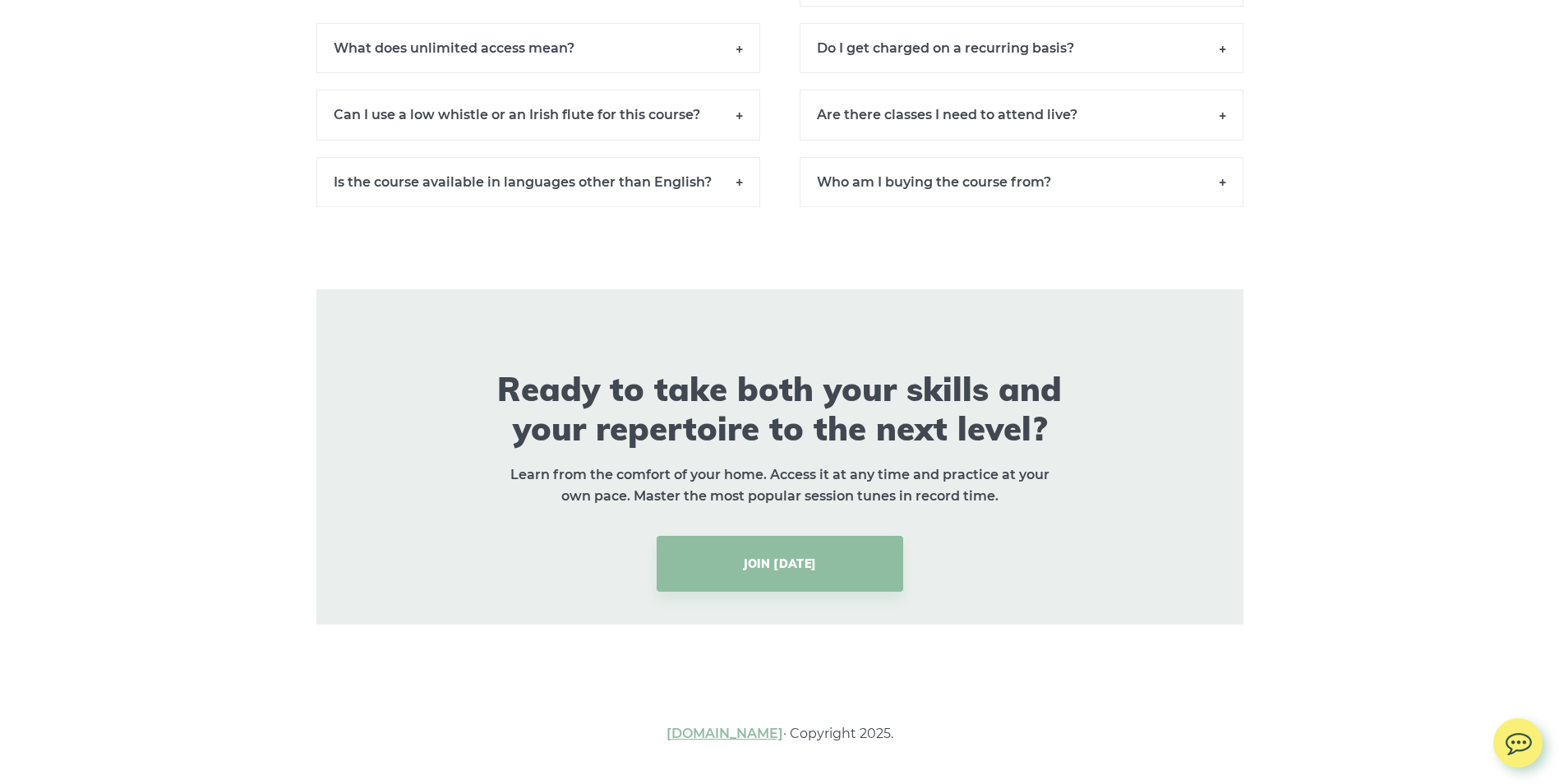
click at [732, 129] on h6 "Can I use a low whistle or an Irish flute for this course?" at bounding box center [538, 115] width 444 height 50
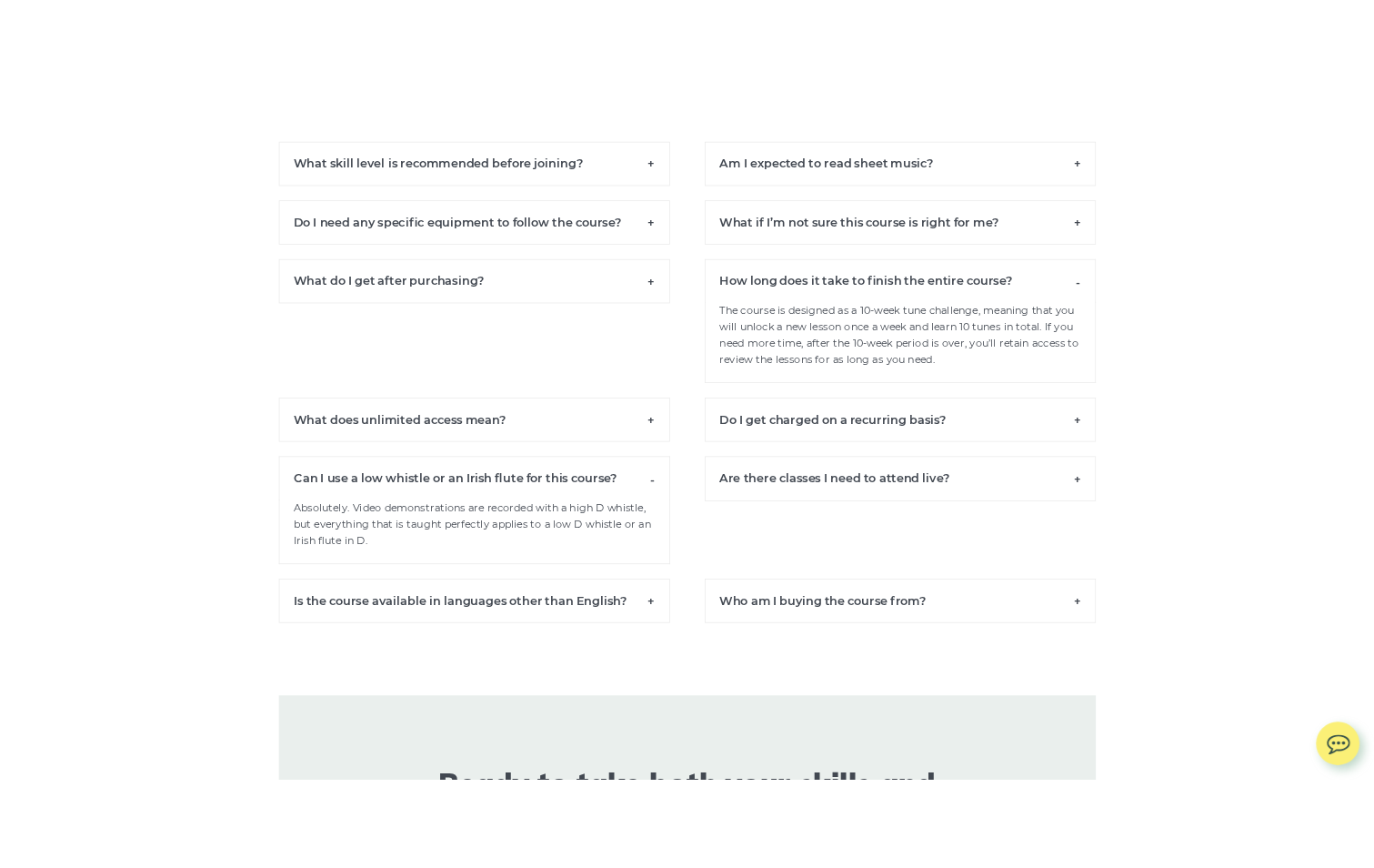
scroll to position [13185, 0]
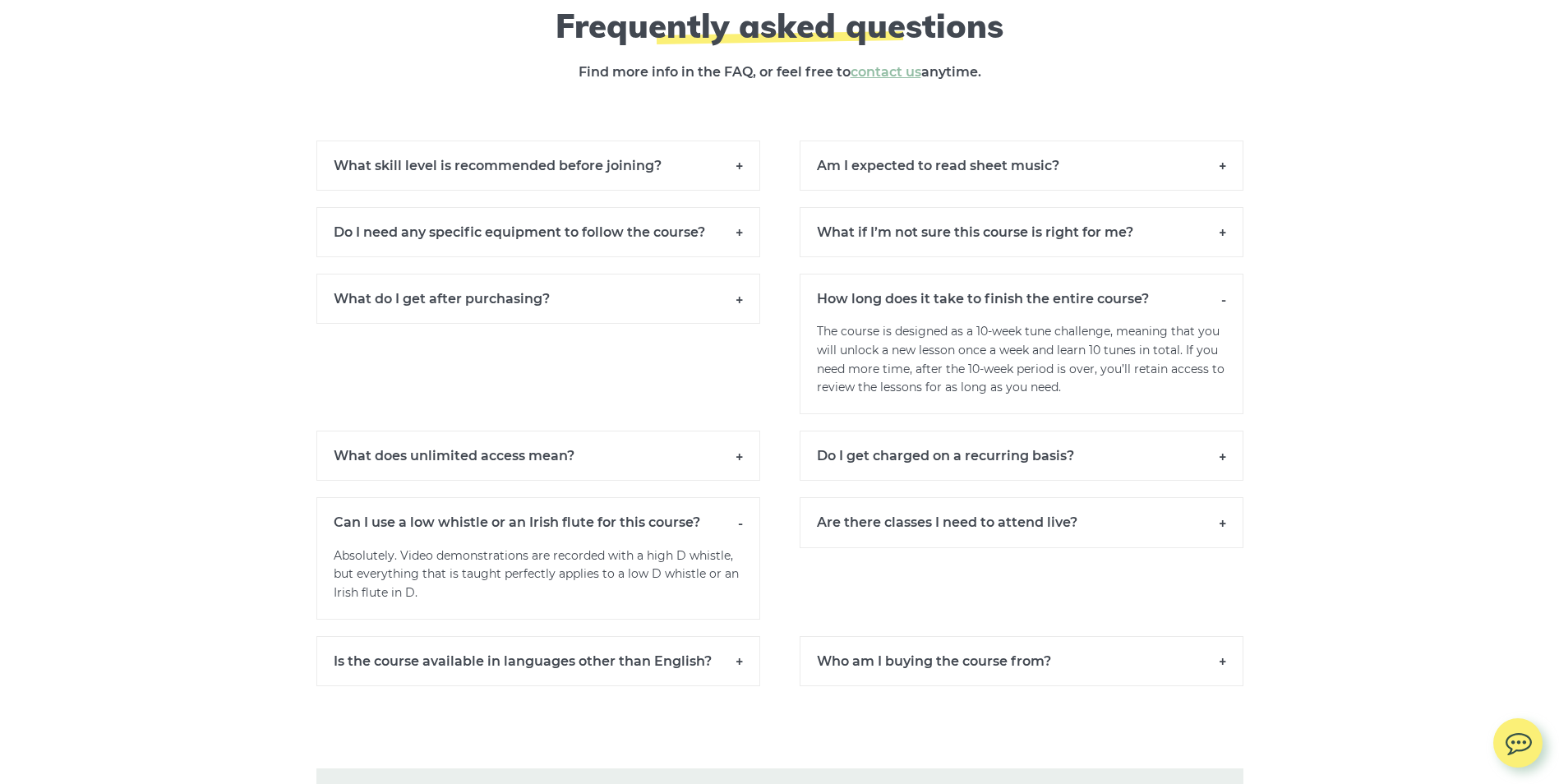
click at [1152, 539] on h6 "Are there classes I need to attend live?" at bounding box center [1021, 522] width 444 height 50
click at [636, 318] on h6 "What do I get after purchasing?" at bounding box center [538, 298] width 444 height 50
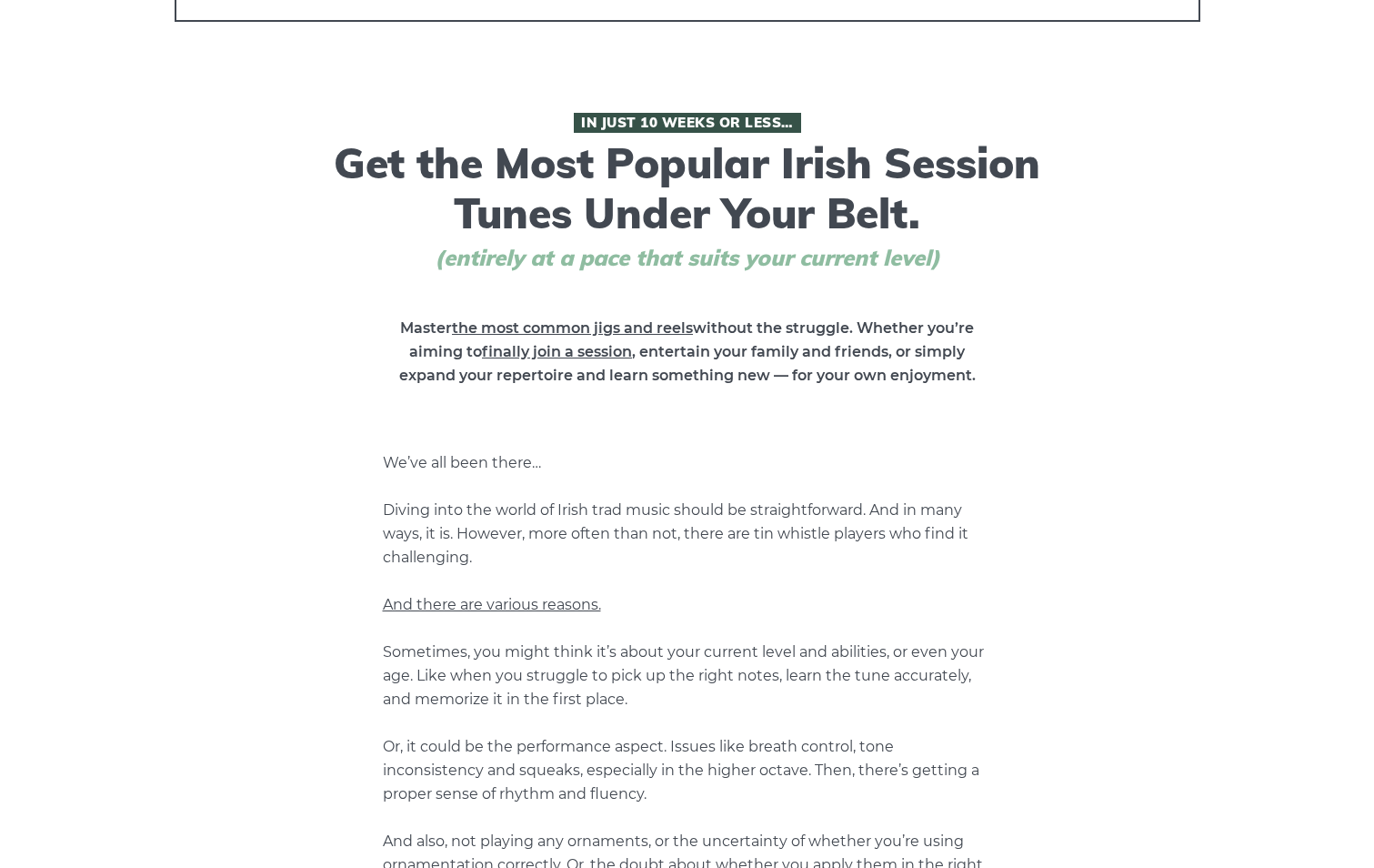
scroll to position [0, 0]
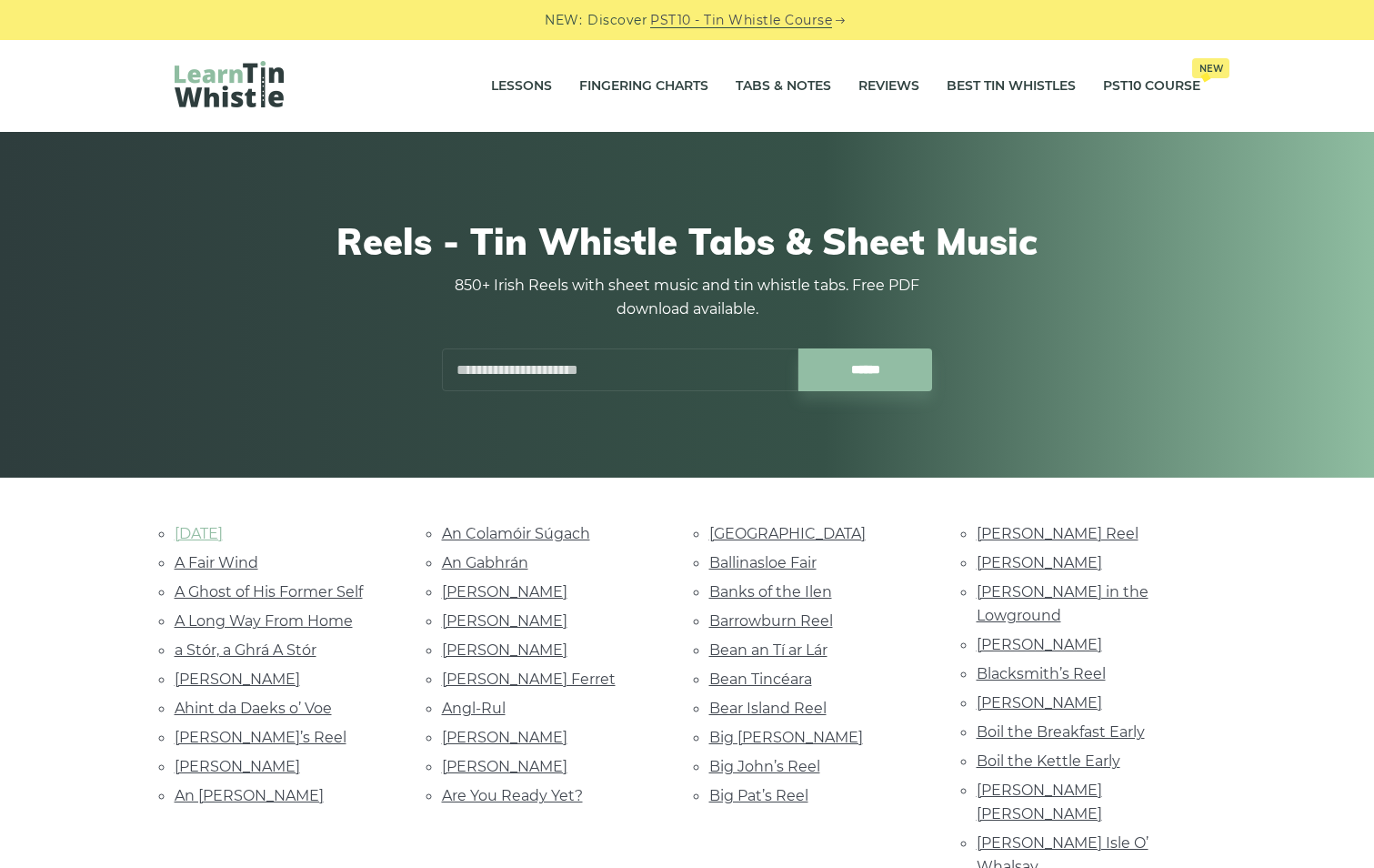
click at [210, 533] on link "1st August" at bounding box center [198, 533] width 48 height 17
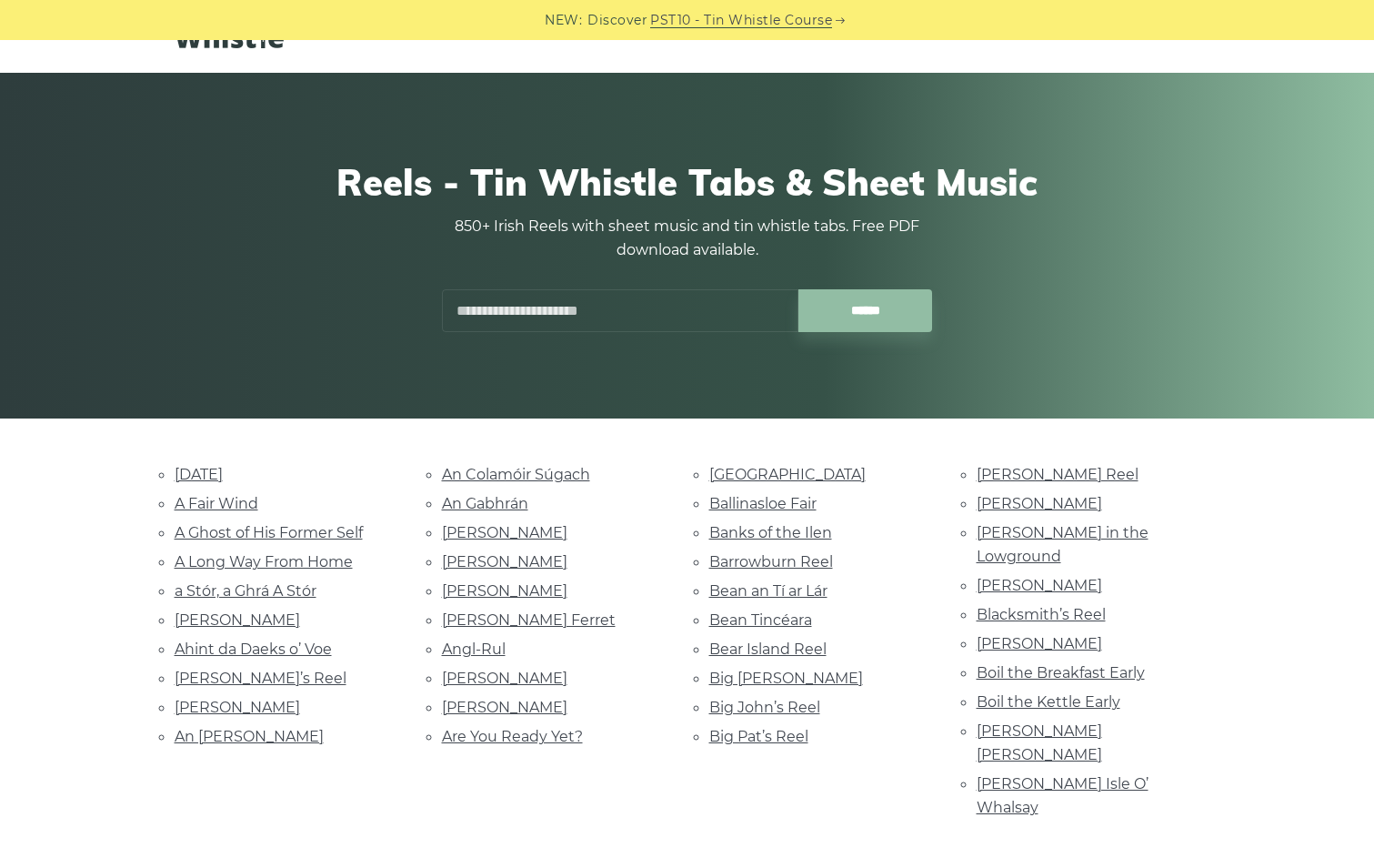
scroll to position [91, 0]
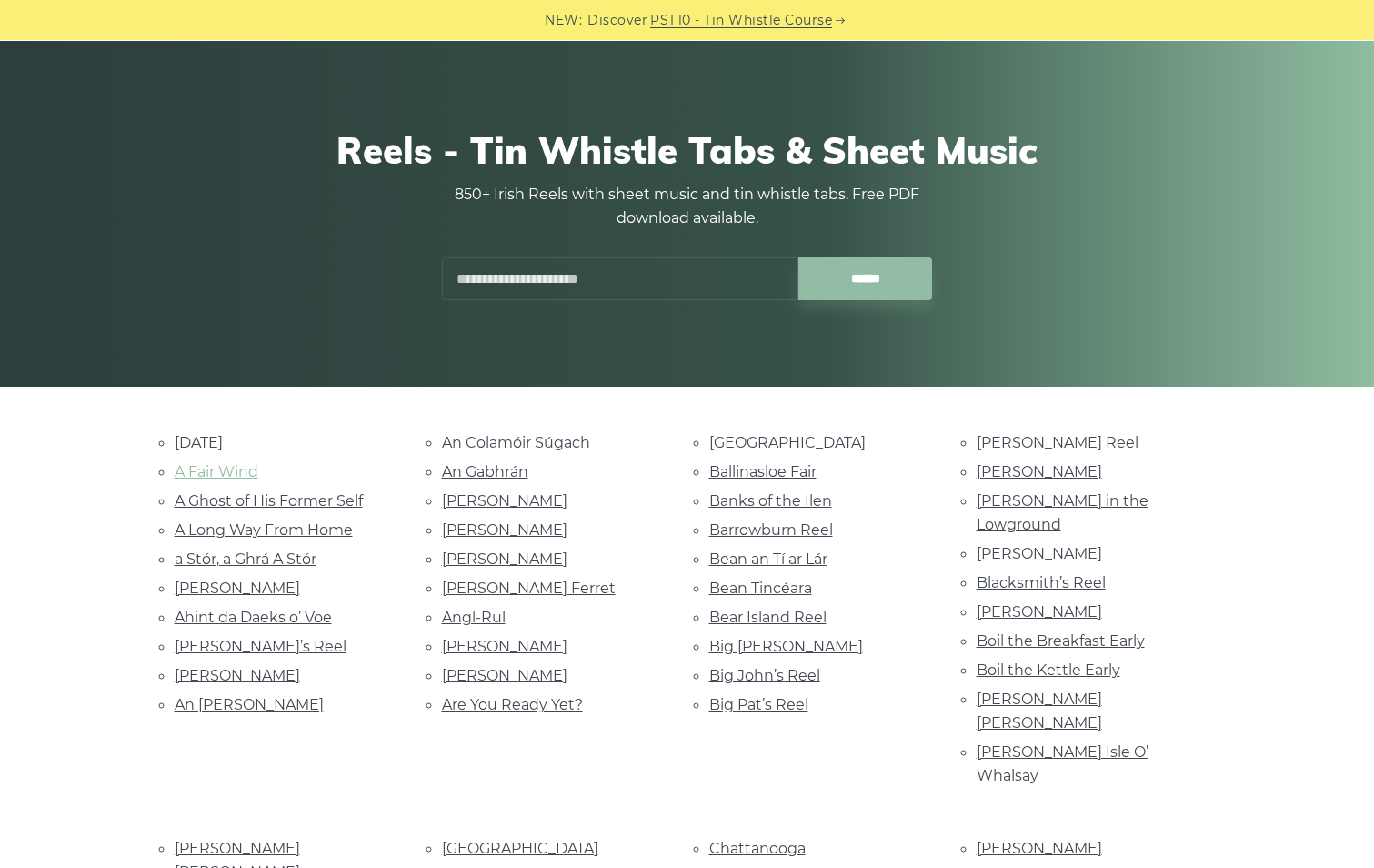
click at [224, 476] on link "A Fair Wind" at bounding box center [216, 471] width 84 height 17
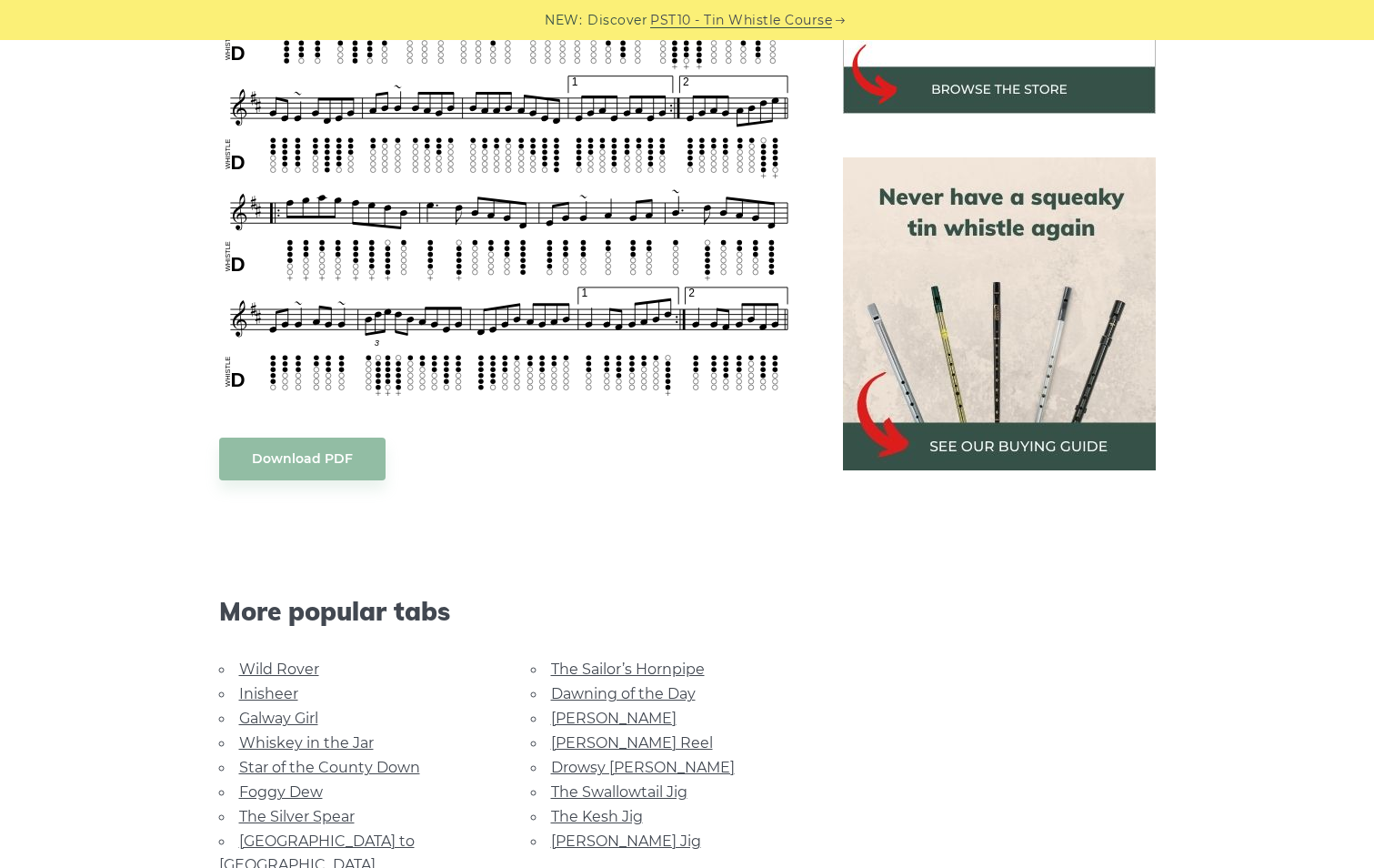
scroll to position [728, 0]
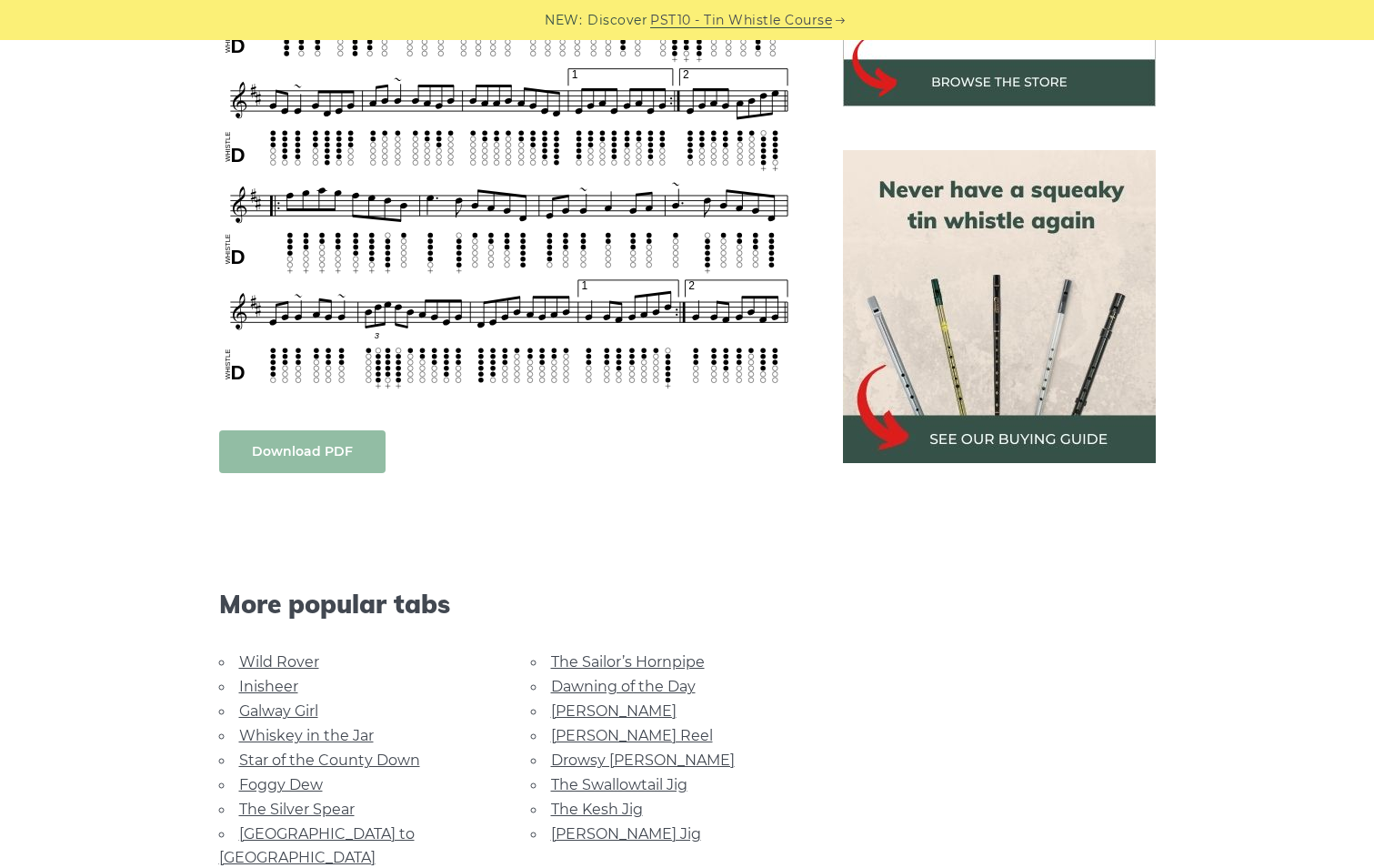
click at [323, 457] on link "Download PDF" at bounding box center [302, 451] width 166 height 43
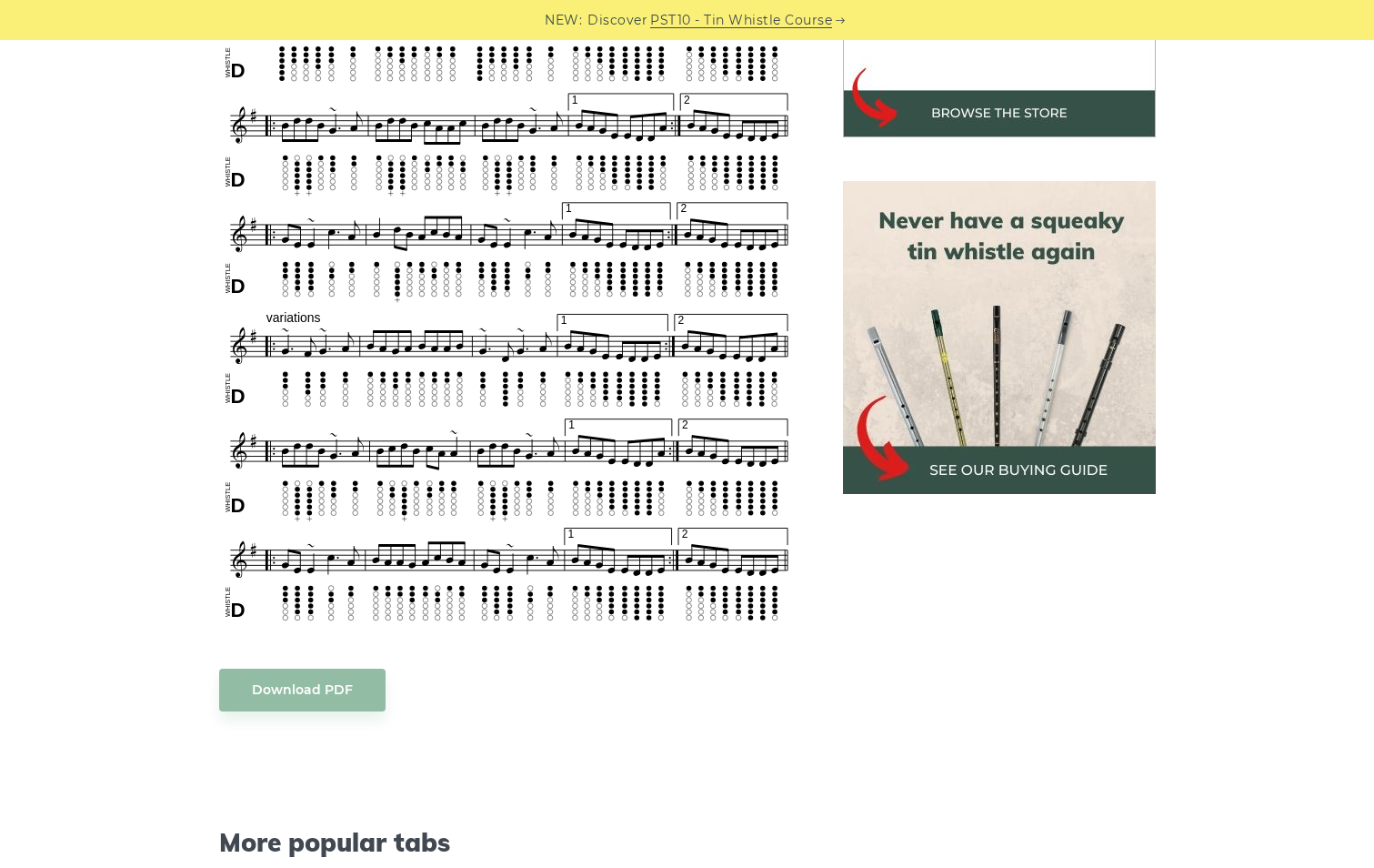
scroll to position [728, 0]
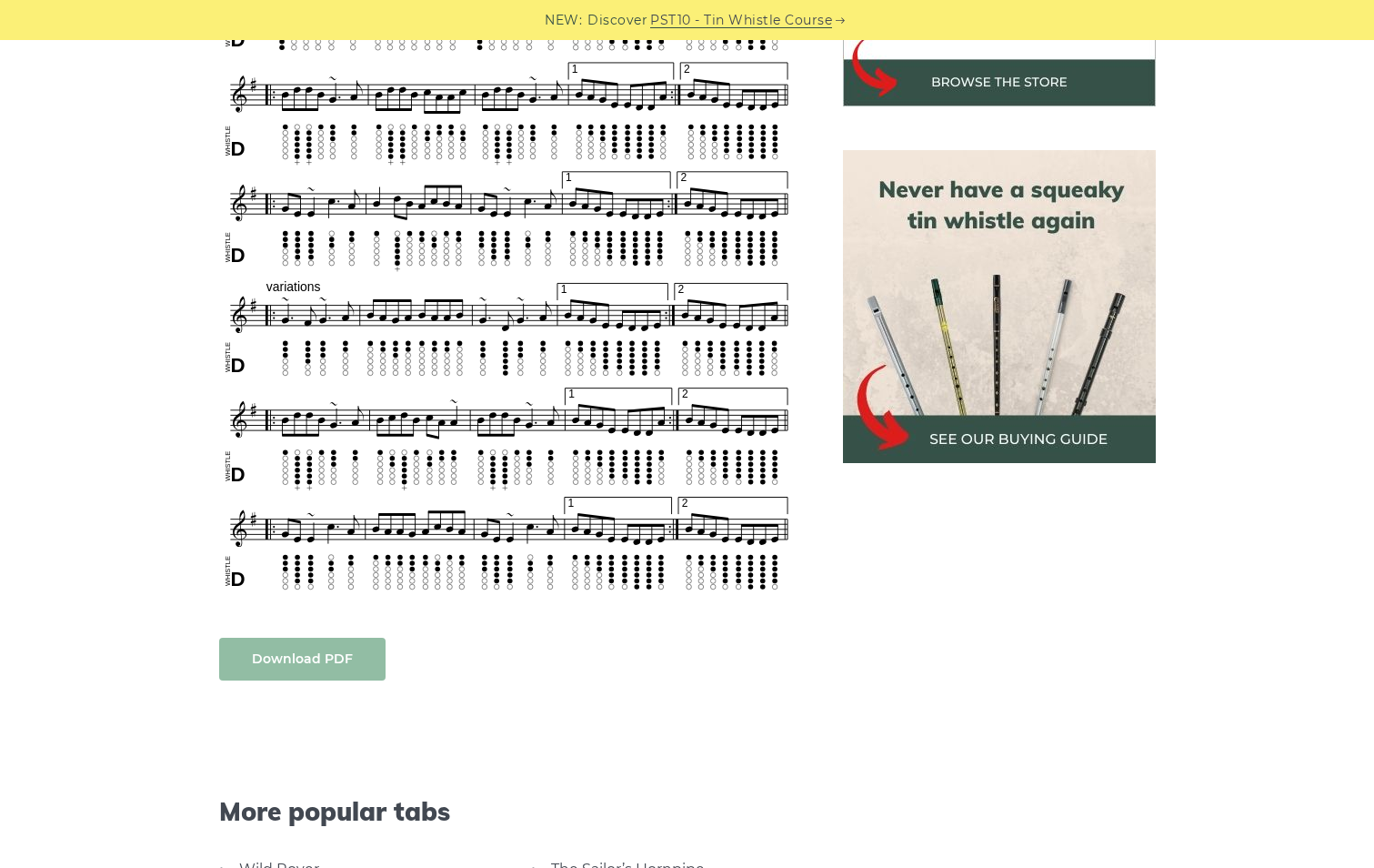
click at [328, 655] on link "Download PDF" at bounding box center [302, 658] width 166 height 43
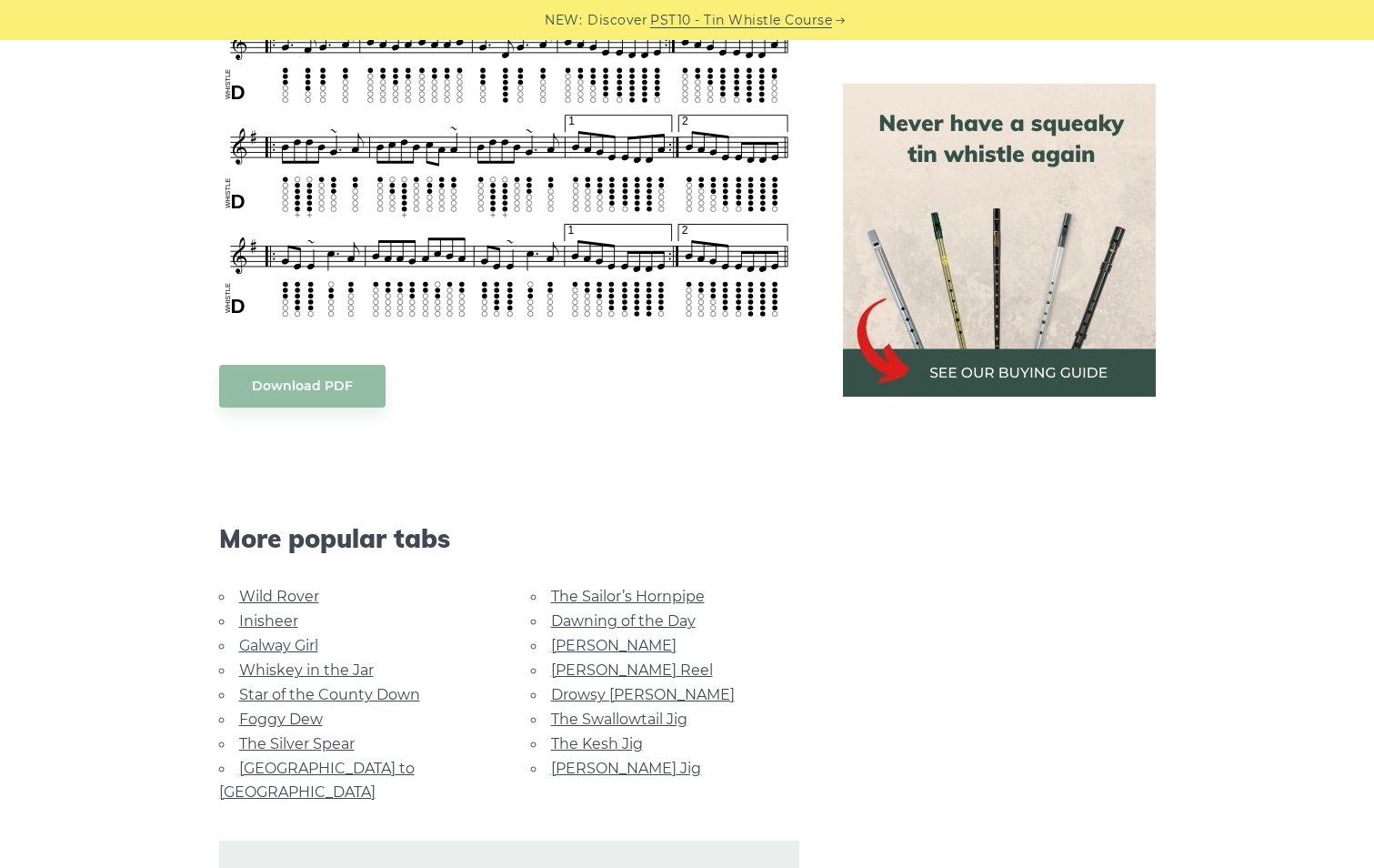
scroll to position [1091, 0]
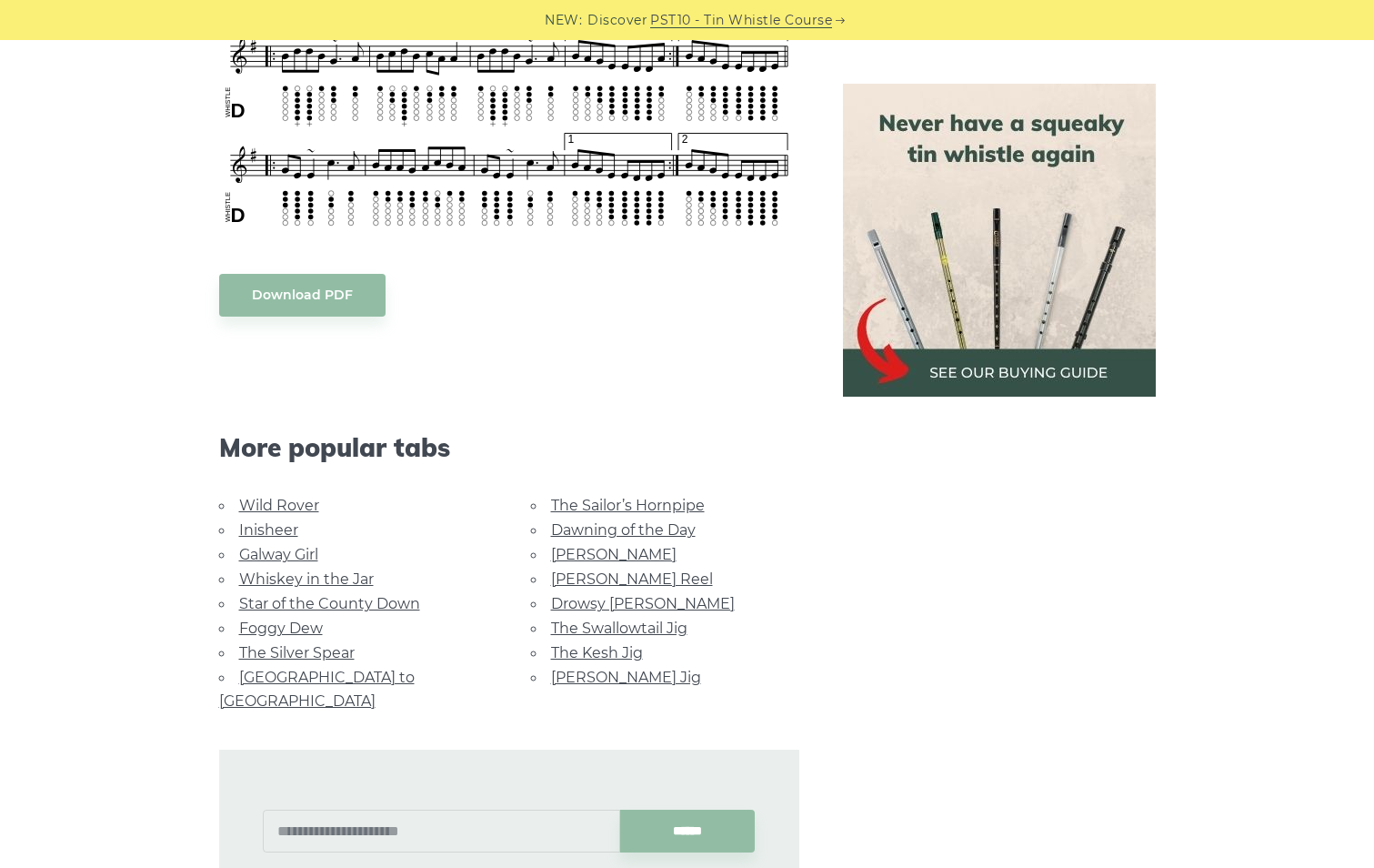
click at [324, 605] on link "Star of the County Down" at bounding box center [330, 602] width 181 height 17
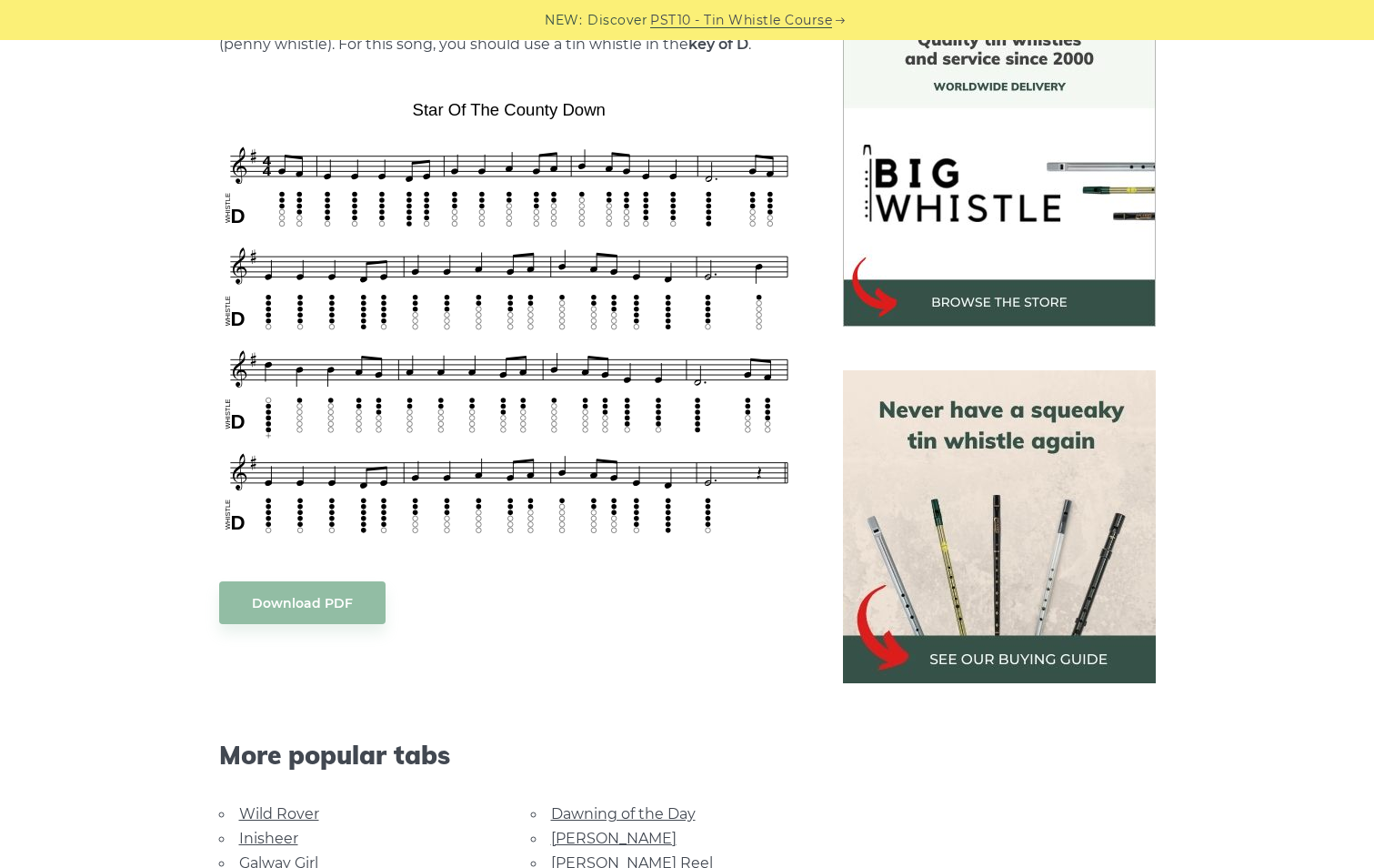
scroll to position [545, 0]
